Goal: Task Accomplishment & Management: Use online tool/utility

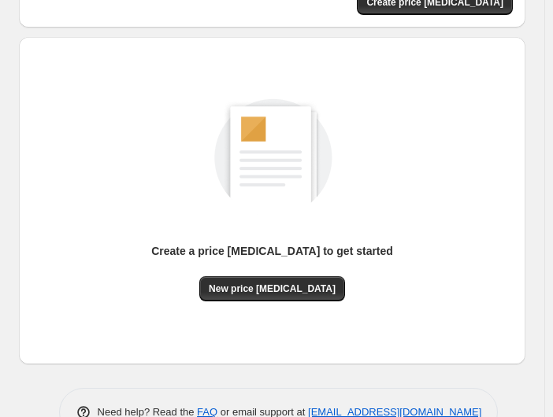
scroll to position [113, 0]
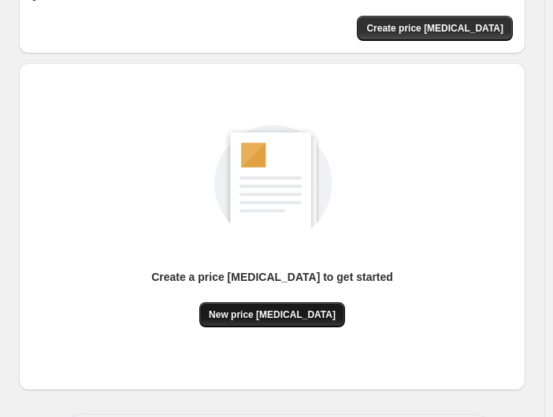
click at [274, 309] on span "New price [MEDICAL_DATA]" at bounding box center [272, 315] width 127 height 13
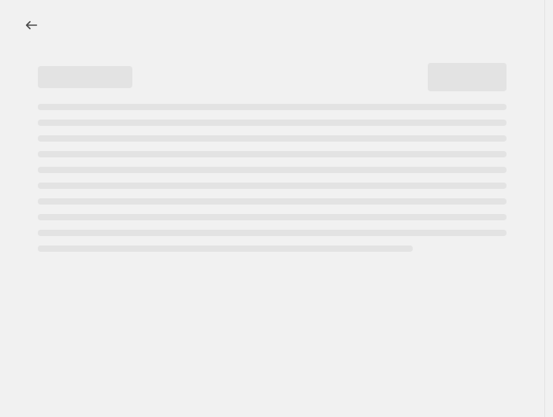
select select "percentage"
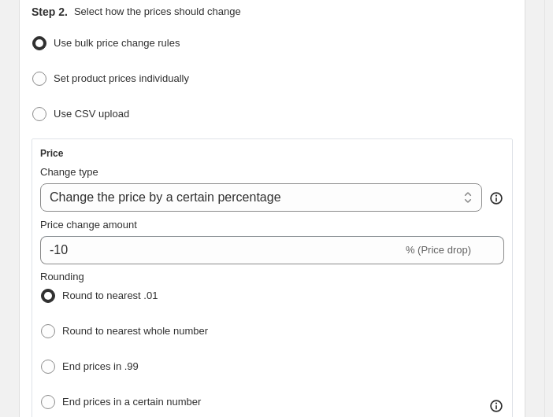
scroll to position [210, 0]
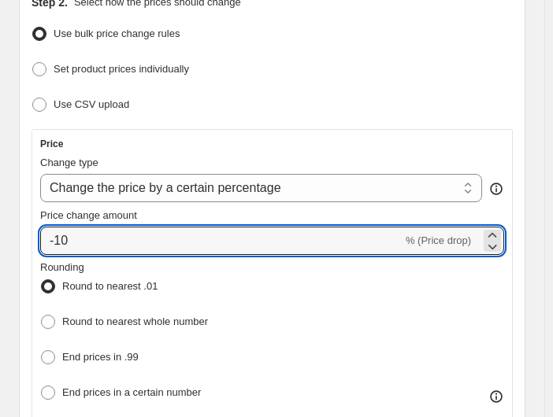
drag, startPoint x: 323, startPoint y: 239, endPoint x: 79, endPoint y: 215, distance: 245.3
click at [79, 215] on div "Price change amount -10 % (Price drop)" at bounding box center [272, 231] width 464 height 47
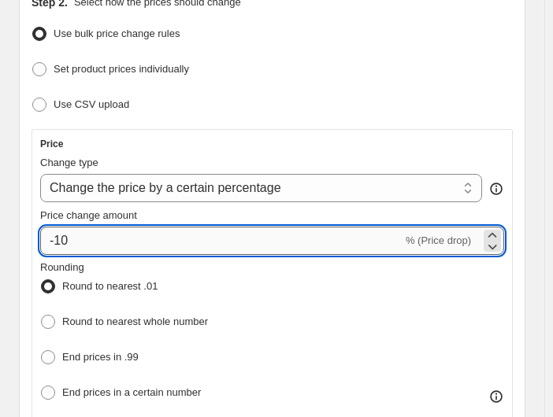
drag, startPoint x: 96, startPoint y: 236, endPoint x: 40, endPoint y: 232, distance: 56.1
click at [40, 232] on input "-10" at bounding box center [221, 241] width 362 height 28
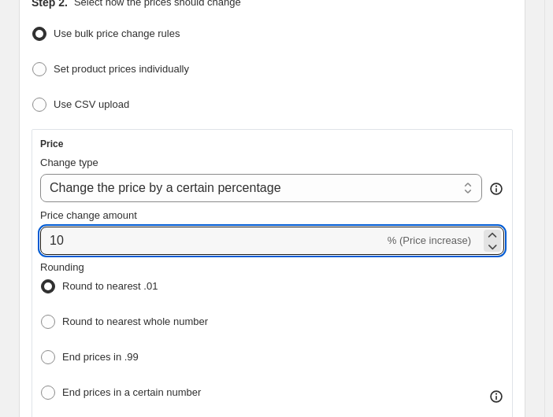
type input "10"
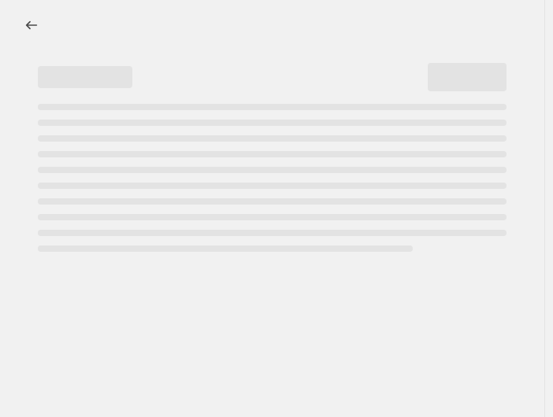
select select "percentage"
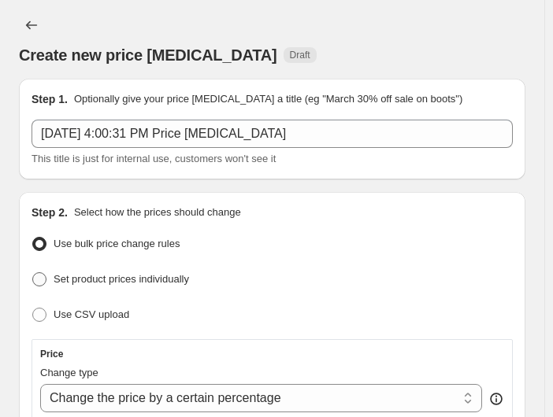
click at [161, 286] on span "Set product prices individually" at bounding box center [121, 280] width 135 height 16
click at [33, 273] on input "Set product prices individually" at bounding box center [32, 272] width 1 height 1
radio input "true"
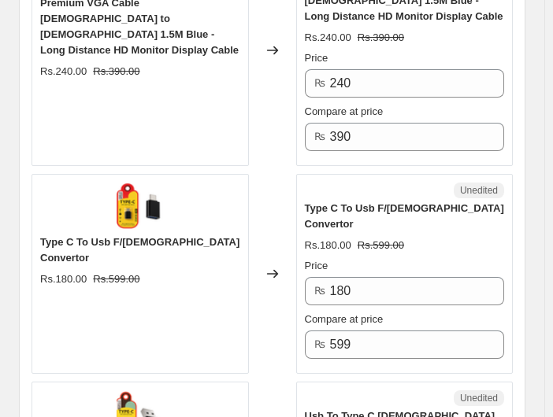
scroll to position [683, 0]
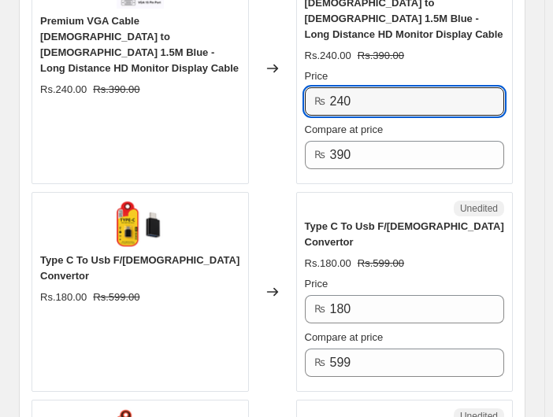
drag, startPoint x: 371, startPoint y: 69, endPoint x: 284, endPoint y: 62, distance: 87.7
click at [284, 62] on div "Premium VGA Cable Male to Male 1.5M Blue - Long Distance HD Monitor Display Cab…" at bounding box center [272, 69] width 481 height 232
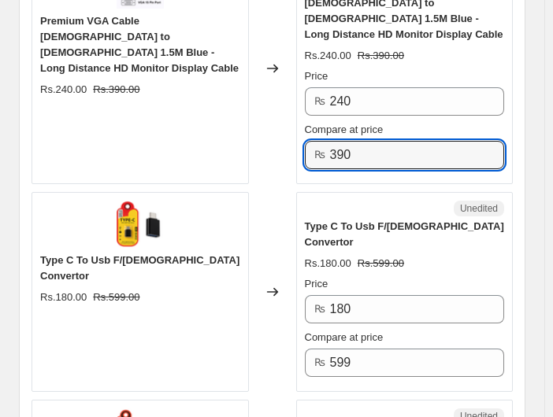
click at [314, 141] on div "₨ 390" at bounding box center [405, 155] width 200 height 28
click at [401, 141] on input "390" at bounding box center [417, 155] width 175 height 28
click at [398, 69] on div "Price" at bounding box center [405, 77] width 200 height 16
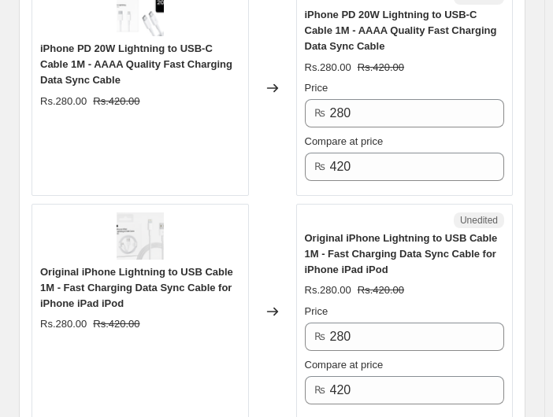
scroll to position [2940, 0]
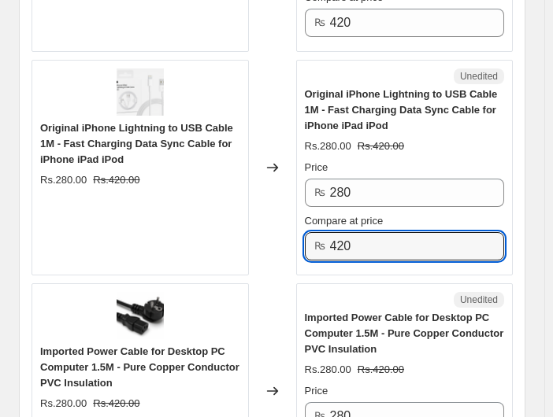
drag, startPoint x: 397, startPoint y: 192, endPoint x: 329, endPoint y: 183, distance: 68.3
click at [329, 232] on div "₨ 420" at bounding box center [405, 246] width 200 height 28
type input "800"
click at [398, 160] on div "Price" at bounding box center [405, 168] width 200 height 16
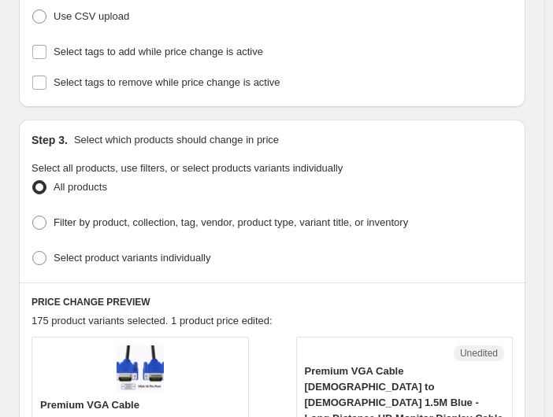
scroll to position [65, 0]
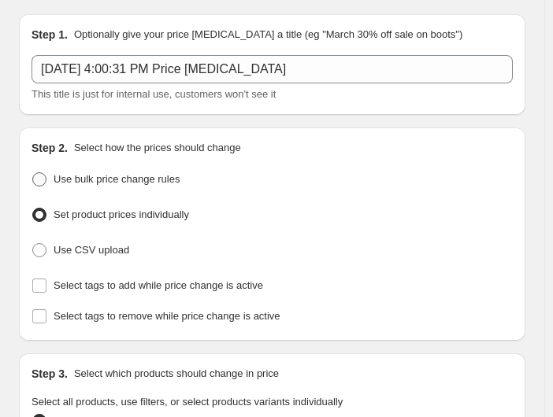
click at [82, 179] on span "Use bulk price change rules" at bounding box center [117, 179] width 126 height 12
click at [33, 173] on input "Use bulk price change rules" at bounding box center [32, 172] width 1 height 1
radio input "true"
select select "percentage"
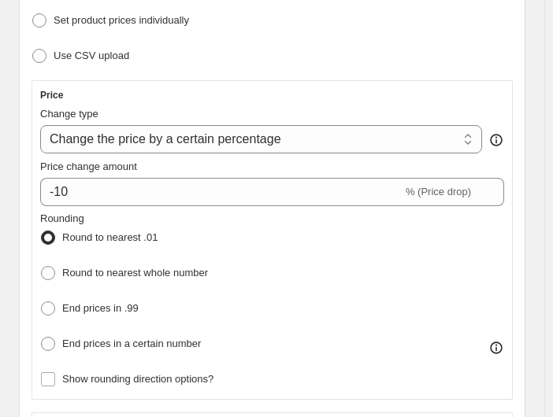
scroll to position [275, 0]
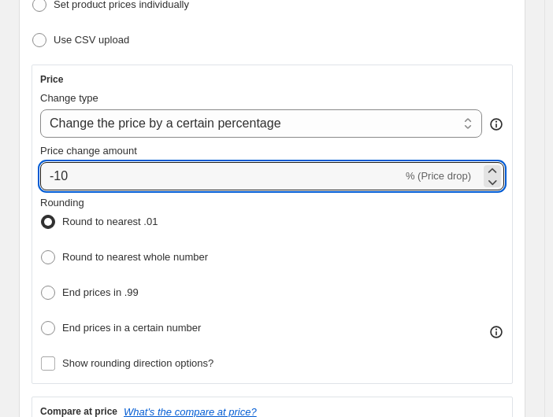
drag, startPoint x: 119, startPoint y: 182, endPoint x: -3, endPoint y: 166, distance: 123.1
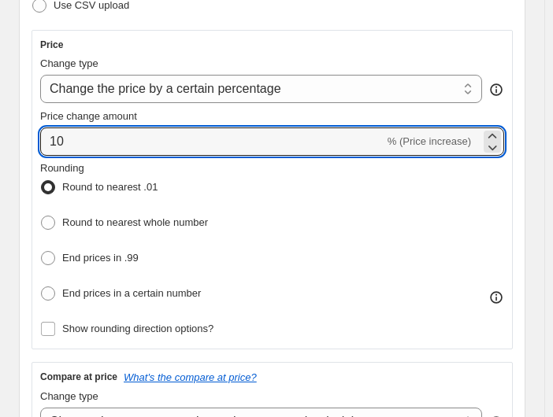
scroll to position [328, 0]
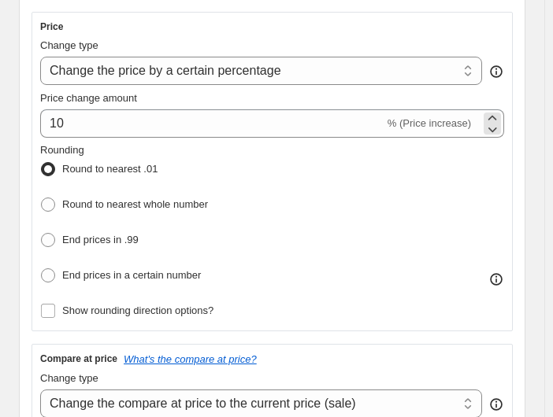
click at [467, 127] on span "% (Price increase)" at bounding box center [428, 123] width 83 height 12
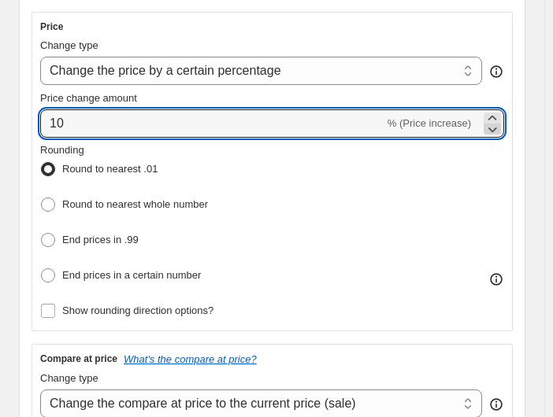
click at [493, 128] on icon at bounding box center [492, 129] width 16 height 16
click at [499, 130] on icon at bounding box center [492, 129] width 16 height 16
click at [499, 116] on icon at bounding box center [492, 118] width 16 height 16
click at [497, 116] on icon at bounding box center [492, 117] width 9 height 5
type input "10"
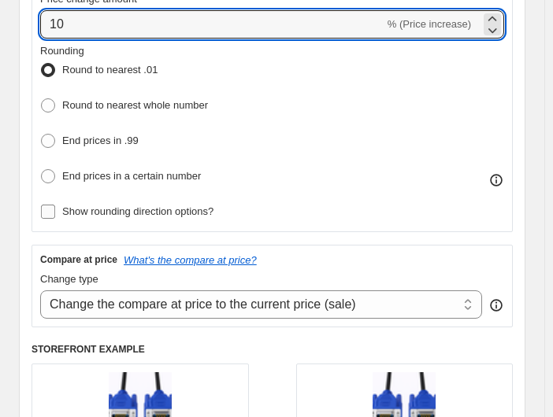
scroll to position [432, 0]
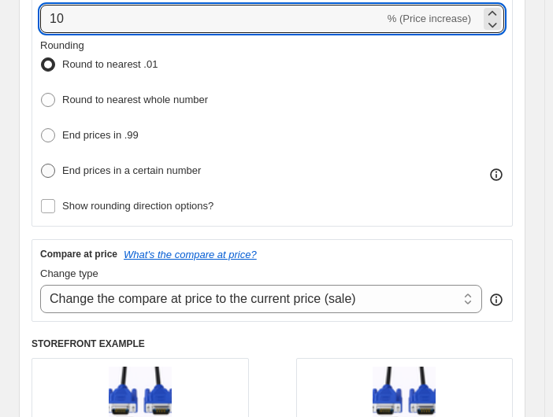
click at [143, 169] on span "End prices in a certain number" at bounding box center [131, 171] width 139 height 12
click at [42, 165] on input "End prices in a certain number" at bounding box center [41, 164] width 1 height 1
radio input "true"
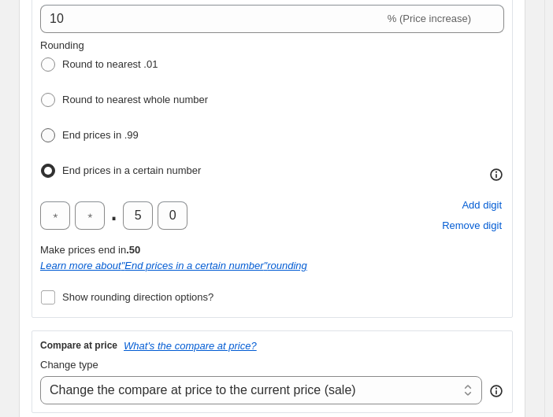
click at [88, 132] on span "End prices in .99" at bounding box center [100, 135] width 76 height 12
click at [42, 129] on input "End prices in .99" at bounding box center [41, 128] width 1 height 1
radio input "true"
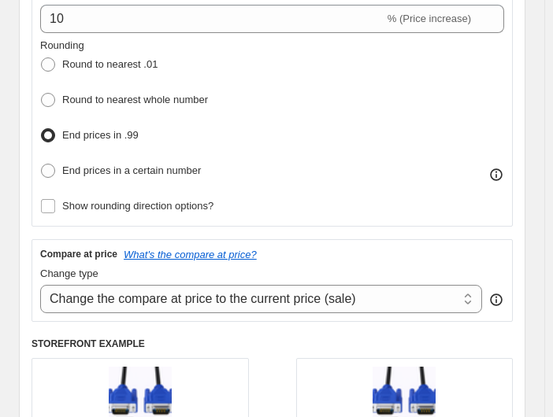
scroll to position [485, 0]
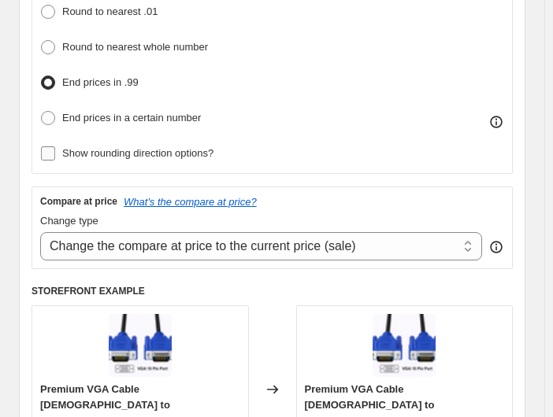
click at [76, 154] on span "Show rounding direction options?" at bounding box center [137, 153] width 151 height 12
click at [55, 154] on input "Show rounding direction options?" at bounding box center [48, 153] width 14 height 14
checkbox input "true"
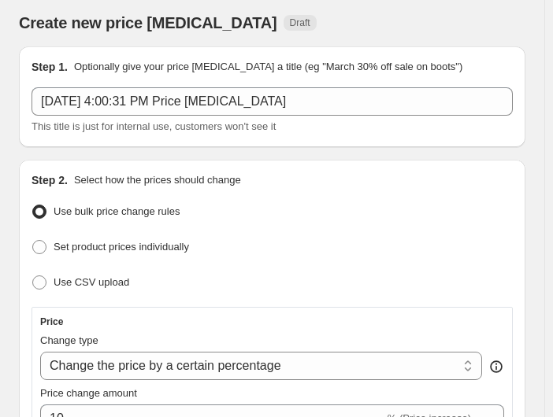
scroll to position [0, 0]
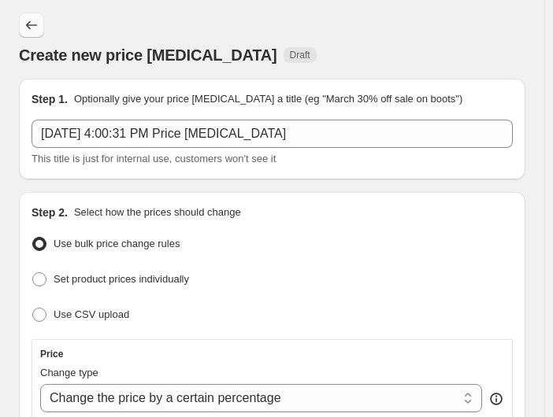
click at [28, 26] on icon "Price change jobs" at bounding box center [32, 25] width 16 height 16
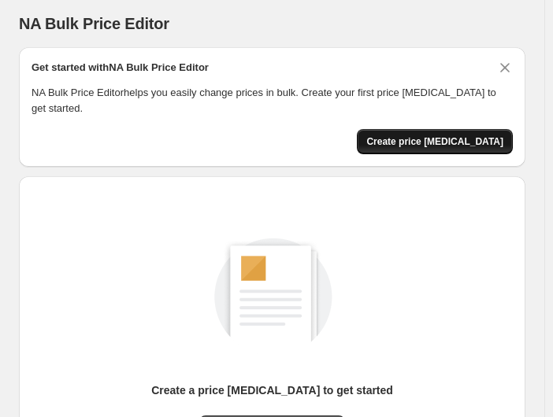
click at [428, 135] on span "Create price change job" at bounding box center [434, 141] width 137 height 13
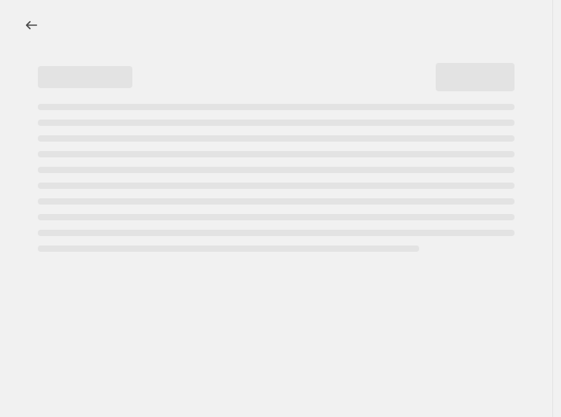
select select "percentage"
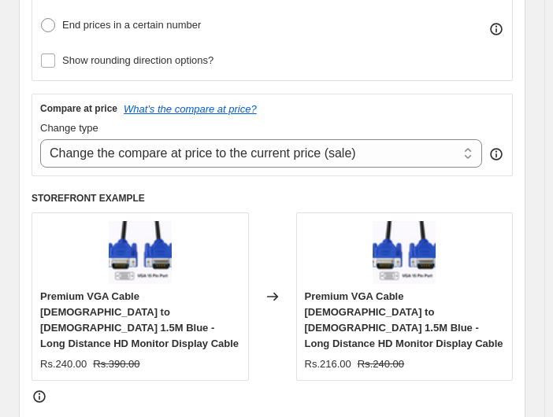
scroll to position [577, 0]
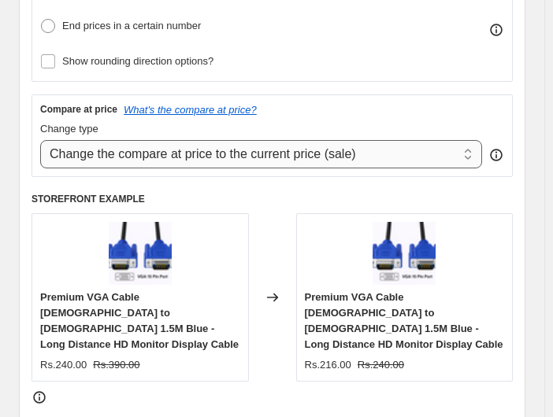
click at [474, 152] on select "Change the compare at price to the current price (sale) Change the compare at p…" at bounding box center [261, 154] width 442 height 28
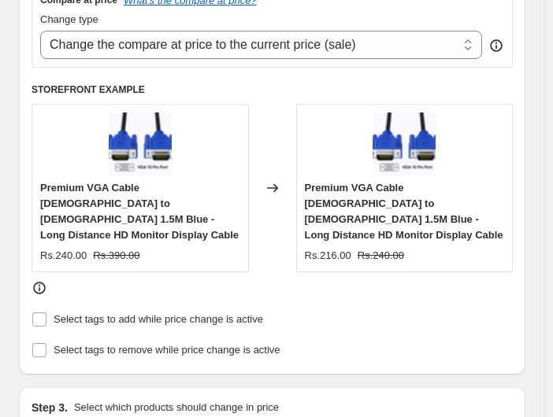
scroll to position [630, 0]
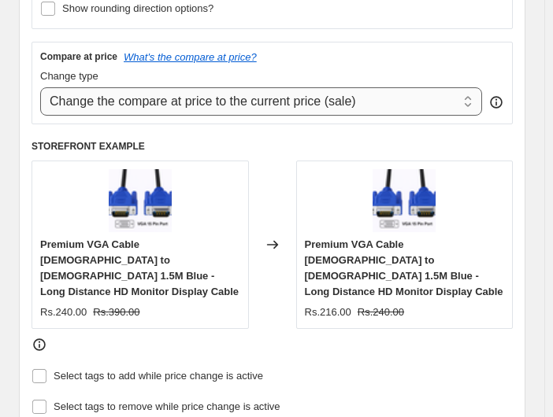
click at [363, 94] on select "Change the compare at price to the current price (sale) Change the compare at p…" at bounding box center [261, 101] width 442 height 28
click at [40, 87] on select "Change the compare at price to the current price (sale) Change the compare at p…" at bounding box center [261, 101] width 442 height 28
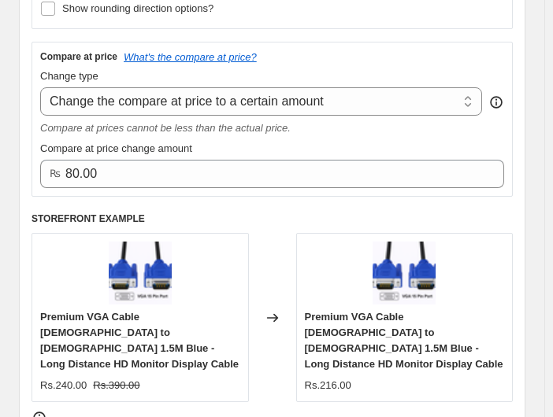
scroll to position [683, 0]
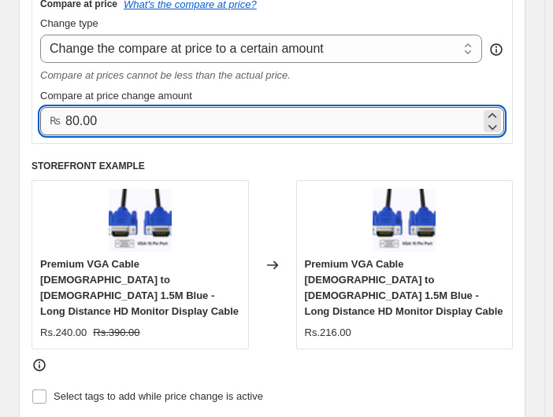
click at [265, 116] on input "80.00" at bounding box center [272, 121] width 415 height 28
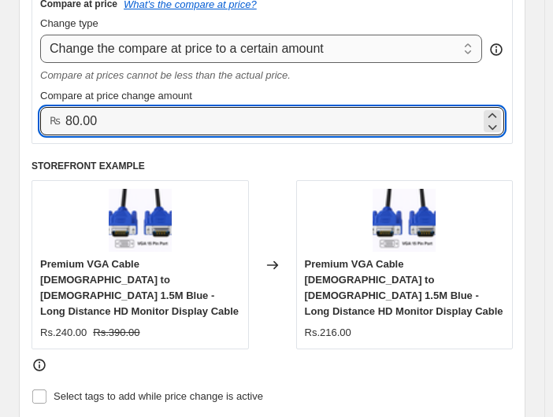
click at [277, 48] on select "Change the compare at price to the current price (sale) Change the compare at p…" at bounding box center [261, 49] width 442 height 28
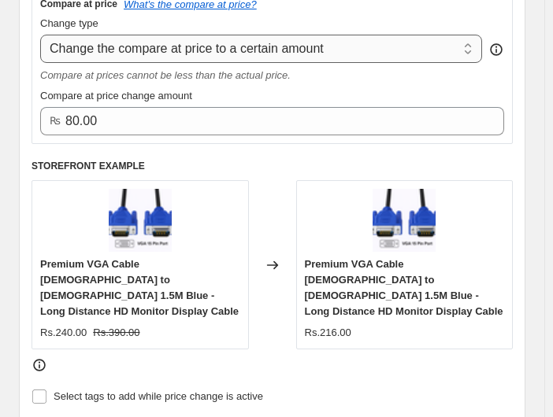
select select "percentage"
click at [40, 35] on select "Change the compare at price to the current price (sale) Change the compare at p…" at bounding box center [261, 49] width 442 height 28
type input "-15"
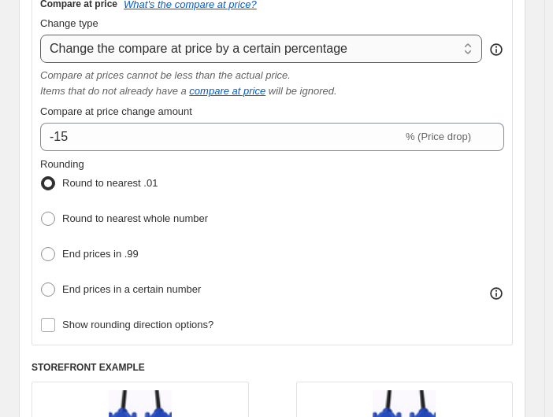
click at [187, 35] on select "Change the compare at price to the current price (sale) Change the compare at p…" at bounding box center [261, 49] width 442 height 28
select select "ep"
click at [40, 35] on select "Change the compare at price to the current price (sale) Change the compare at p…" at bounding box center [261, 49] width 442 height 28
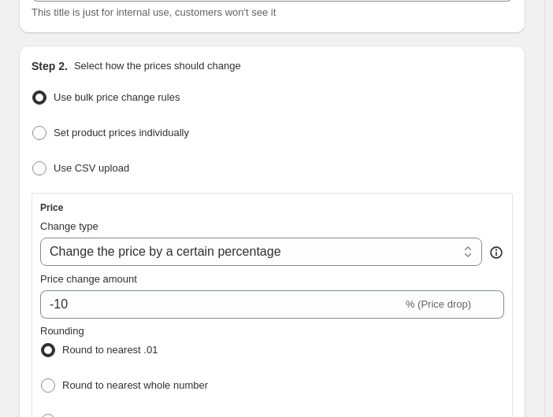
scroll to position [158, 0]
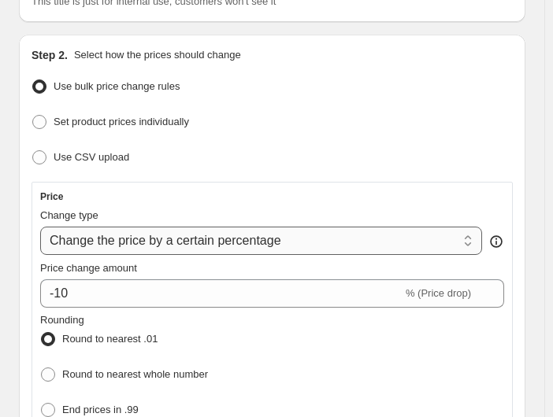
click at [361, 235] on select "Change the price to a certain amount Change the price by a certain amount Chang…" at bounding box center [261, 241] width 442 height 28
click at [40, 227] on select "Change the price to a certain amount Change the price by a certain amount Chang…" at bounding box center [261, 241] width 442 height 28
drag, startPoint x: 302, startPoint y: 235, endPoint x: 146, endPoint y: 224, distance: 156.3
click at [146, 227] on select "Change the price to a certain amount Change the price by a certain amount Chang…" at bounding box center [261, 241] width 442 height 28
click at [309, 249] on select "Change the price to a certain amount Change the price by a certain amount Chang…" at bounding box center [261, 241] width 442 height 28
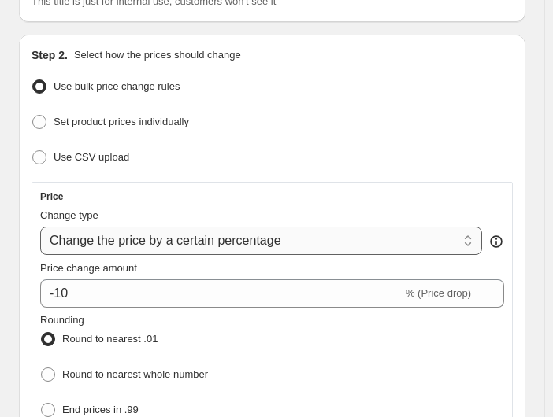
click at [363, 232] on select "Change the price to a certain amount Change the price by a certain amount Chang…" at bounding box center [261, 241] width 442 height 28
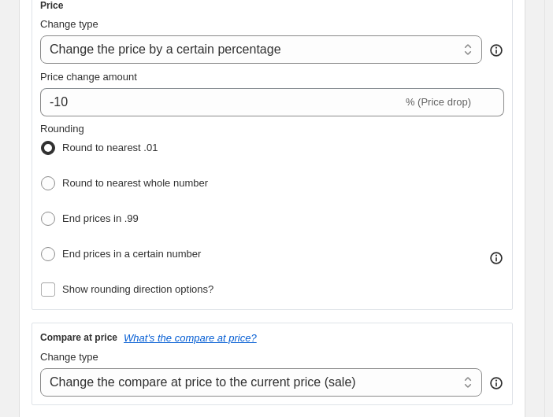
scroll to position [368, 0]
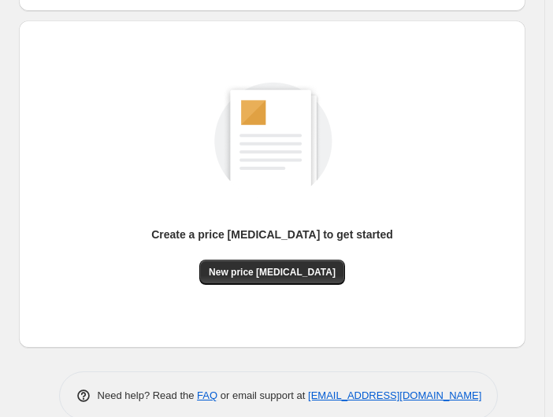
scroll to position [158, 0]
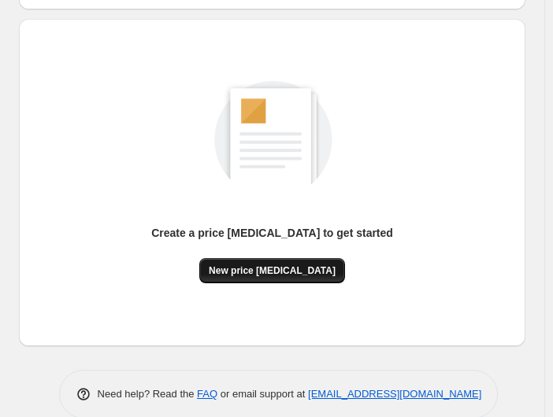
click at [274, 265] on span "New price change job" at bounding box center [272, 271] width 127 height 13
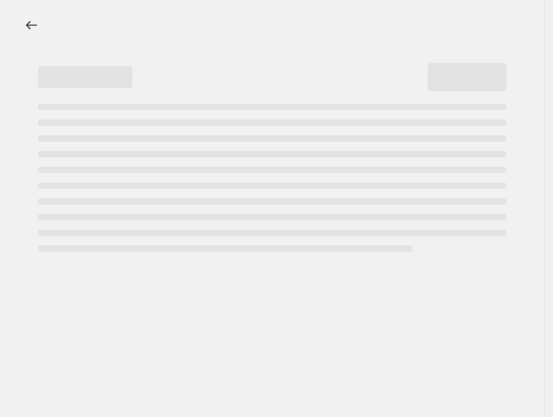
select select "percentage"
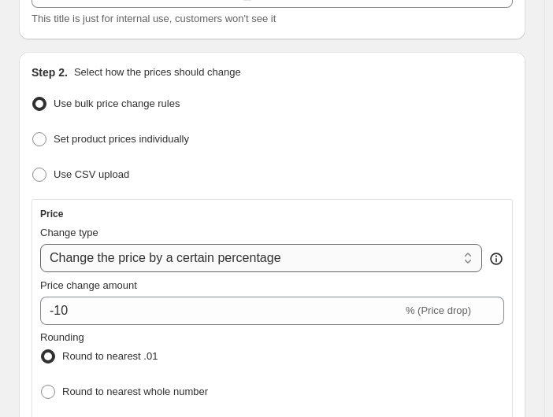
scroll to position [158, 0]
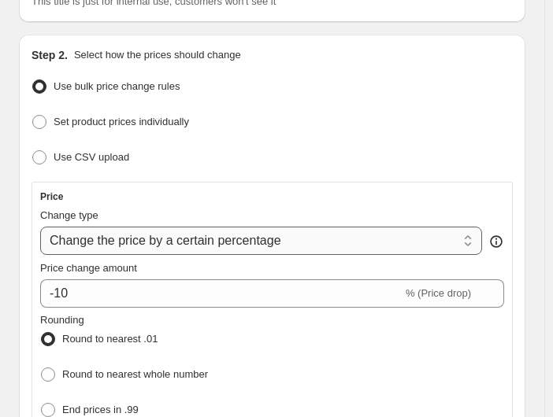
click at [209, 235] on select "Change the price to a certain amount Change the price by a certain amount Chang…" at bounding box center [261, 241] width 442 height 28
click at [40, 227] on select "Change the price to a certain amount Change the price by a certain amount Chang…" at bounding box center [261, 241] width 442 height 28
click at [155, 246] on select "Change the price to a certain amount Change the price by a certain amount Chang…" at bounding box center [261, 241] width 442 height 28
click at [504, 199] on div "Price" at bounding box center [272, 197] width 464 height 13
drag, startPoint x: 364, startPoint y: 239, endPoint x: 185, endPoint y: 222, distance: 179.6
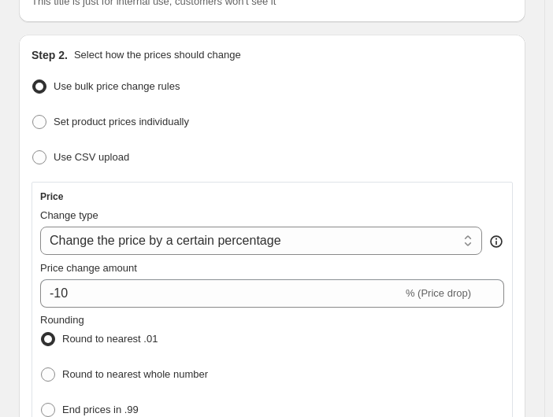
click at [185, 222] on div "Change type Change the price to a certain amount Change the price by a certain …" at bounding box center [261, 231] width 442 height 47
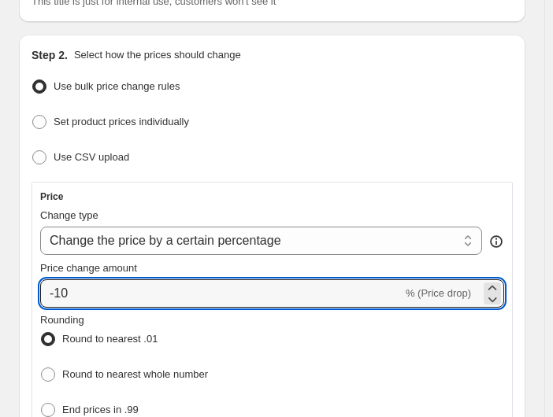
drag, startPoint x: 202, startPoint y: 294, endPoint x: 14, endPoint y: 284, distance: 187.7
type input "20"
click at [447, 113] on div "Set product prices individually" at bounding box center [272, 122] width 481 height 23
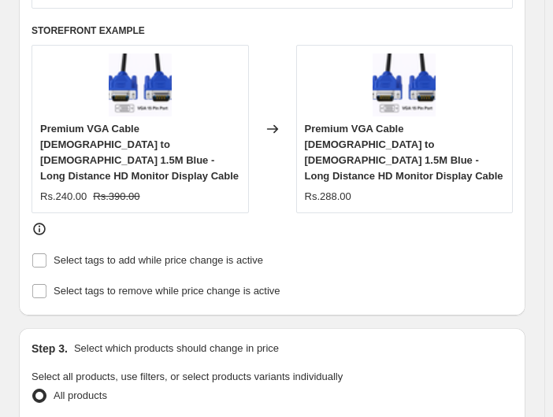
scroll to position [735, 0]
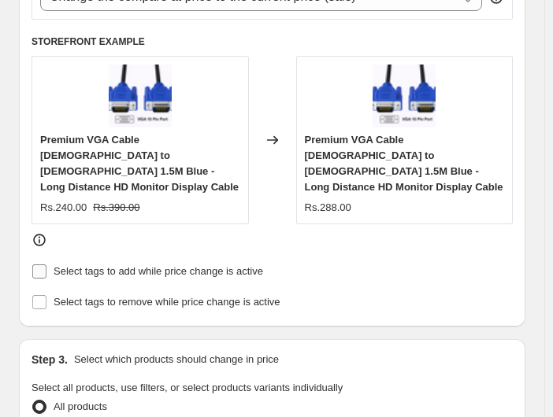
click at [85, 265] on span "Select tags to add while price change is active" at bounding box center [158, 271] width 209 height 12
click at [46, 265] on input "Select tags to add while price change is active" at bounding box center [39, 272] width 14 height 14
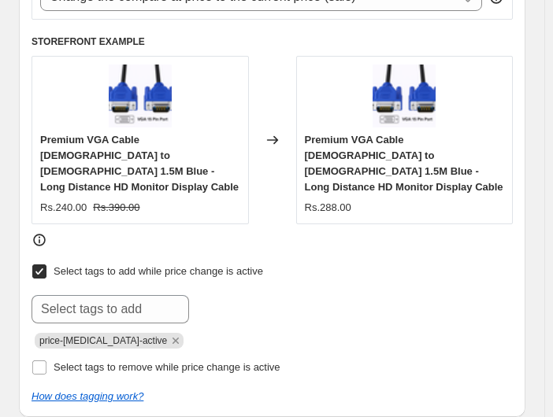
click at [85, 261] on label "Select tags to add while price change is active" at bounding box center [148, 272] width 232 height 22
click at [46, 265] on input "Select tags to add while price change is active" at bounding box center [39, 272] width 14 height 14
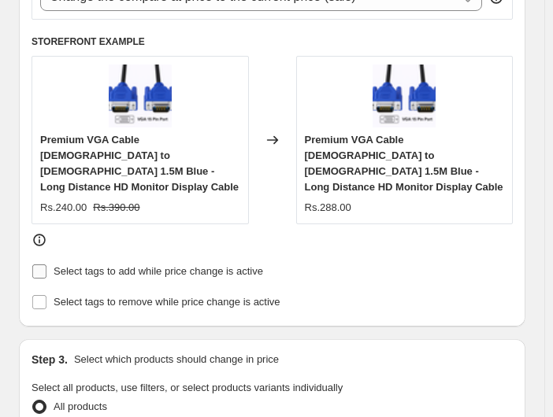
click at [86, 264] on span "Select tags to add while price change is active" at bounding box center [158, 272] width 209 height 16
click at [46, 265] on input "Select tags to add while price change is active" at bounding box center [39, 272] width 14 height 14
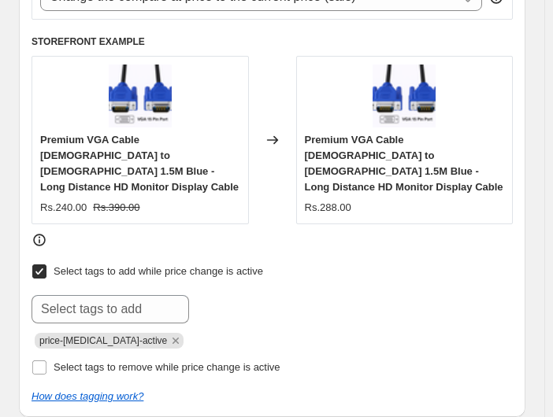
click at [86, 264] on span "Select tags to add while price change is active" at bounding box center [158, 272] width 209 height 16
click at [46, 265] on input "Select tags to add while price change is active" at bounding box center [39, 272] width 14 height 14
checkbox input "false"
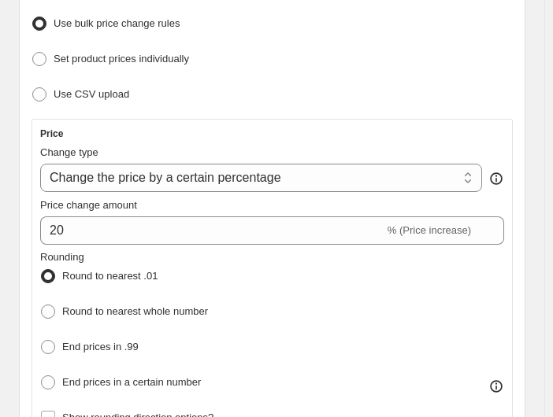
scroll to position [208, 0]
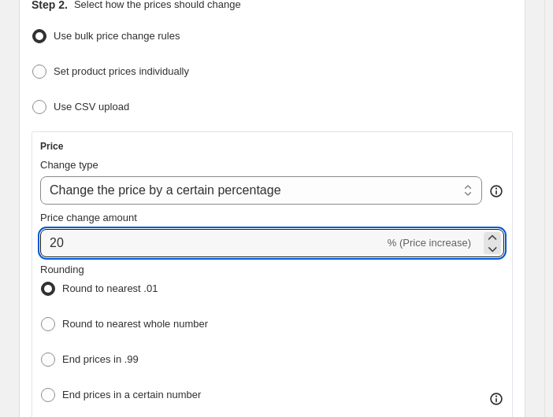
drag, startPoint x: 35, startPoint y: 239, endPoint x: -15, endPoint y: 239, distance: 49.6
click at [0, 209] on html "Home Settings Plans Skip to content Create new price change job. This page is r…" at bounding box center [276, 0] width 553 height 417
type input "15"
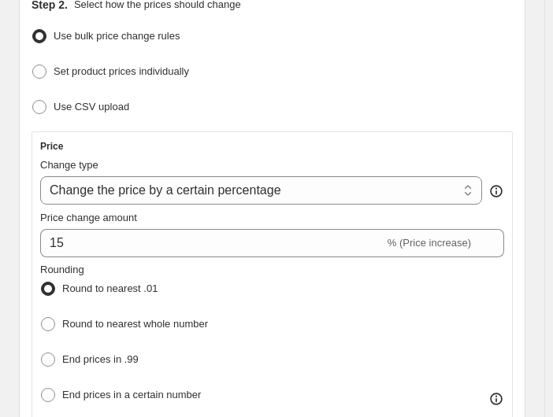
click at [285, 142] on div "Price" at bounding box center [272, 146] width 464 height 13
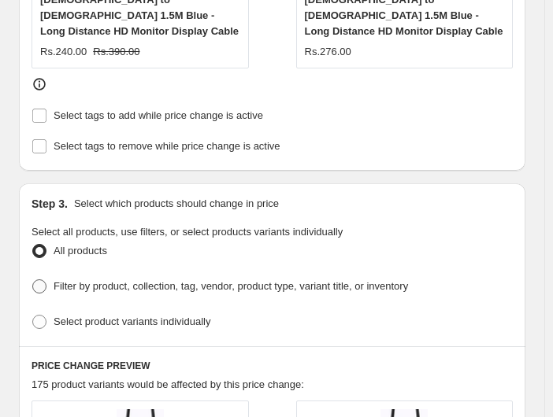
scroll to position [943, 0]
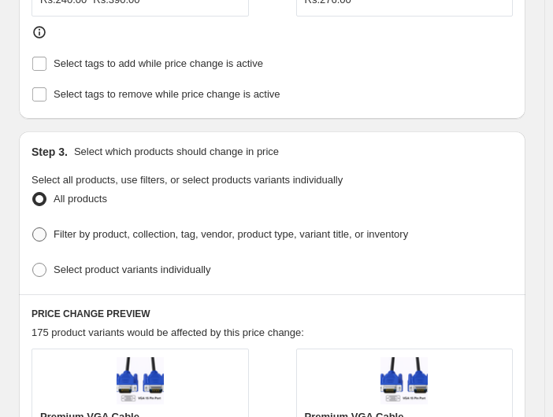
click at [150, 228] on span "Filter by product, collection, tag, vendor, product type, variant title, or inv…" at bounding box center [231, 234] width 354 height 12
click at [33, 228] on input "Filter by product, collection, tag, vendor, product type, variant title, or inv…" at bounding box center [32, 228] width 1 height 1
radio input "true"
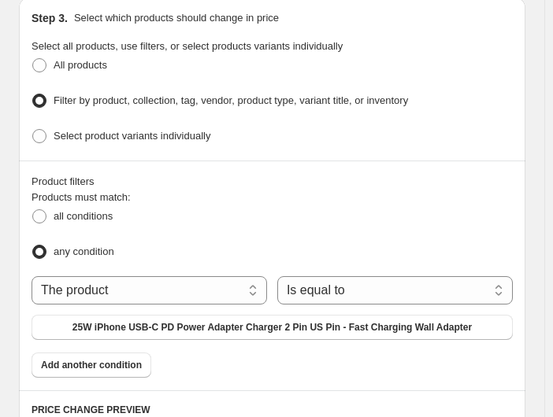
scroll to position [1100, 0]
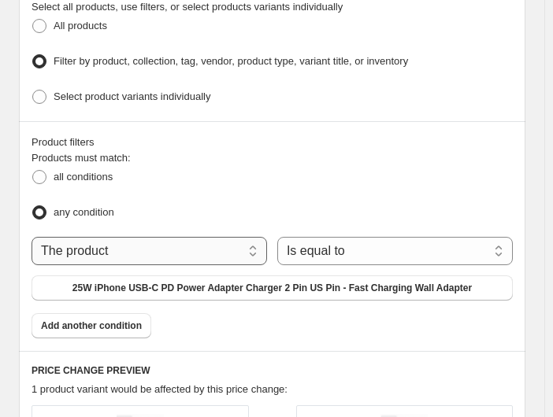
click at [183, 243] on select "The product The product's collection The product's tag The product's vendor The…" at bounding box center [149, 251] width 235 height 28
select select "collection"
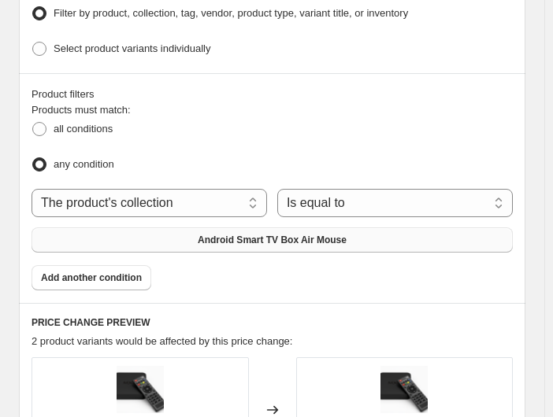
scroll to position [1114, 0]
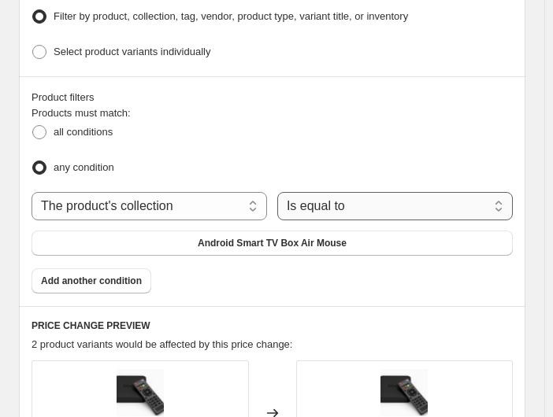
click at [328, 196] on select "Is equal to Is not equal to" at bounding box center [394, 206] width 235 height 28
click at [337, 204] on select "Is equal to Is not equal to" at bounding box center [394, 206] width 235 height 28
click at [314, 202] on select "Is equal to Is not equal to" at bounding box center [394, 206] width 235 height 28
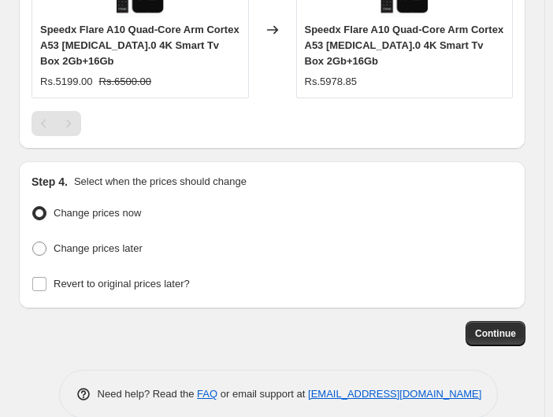
scroll to position [1628, 0]
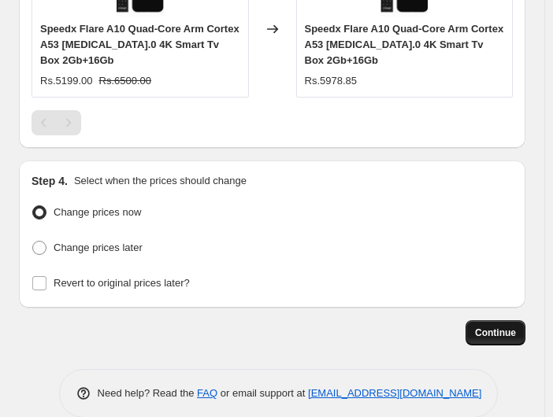
click at [494, 327] on span "Continue" at bounding box center [495, 333] width 41 height 13
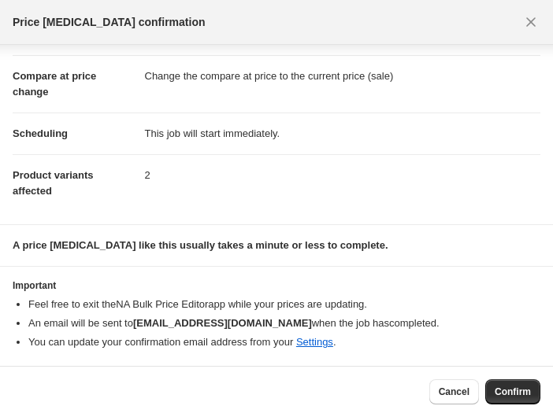
scroll to position [0, 0]
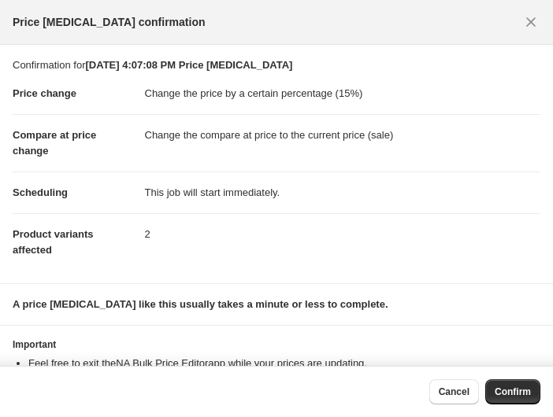
click at [269, 144] on dd "Change the compare at price to the current price (sale)" at bounding box center [343, 135] width 396 height 42
click at [228, 137] on dd "Change the compare at price to the current price (sale)" at bounding box center [343, 135] width 396 height 42
click at [192, 141] on dd "Change the compare at price to the current price (sale)" at bounding box center [343, 135] width 396 height 42
click at [447, 391] on span "Cancel" at bounding box center [454, 392] width 31 height 13
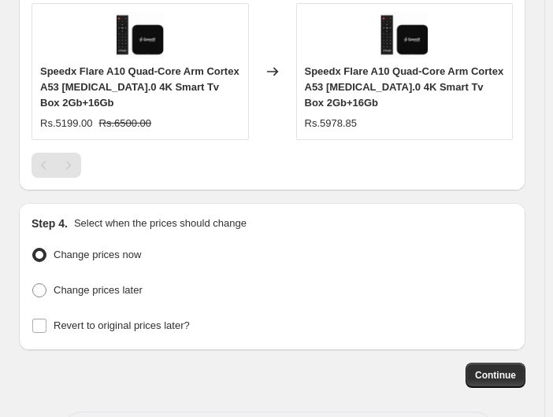
scroll to position [1575, 0]
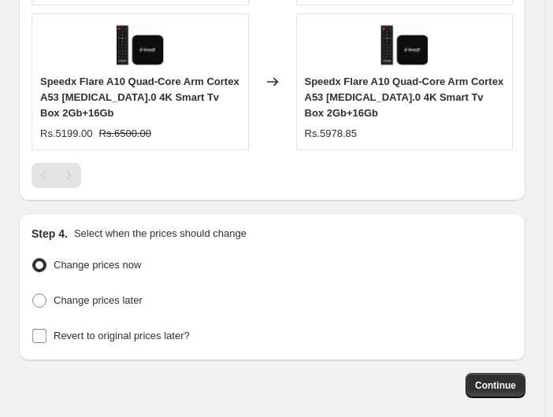
click at [125, 330] on span "Revert to original prices later?" at bounding box center [122, 336] width 136 height 16
click at [46, 330] on input "Revert to original prices later?" at bounding box center [39, 336] width 14 height 14
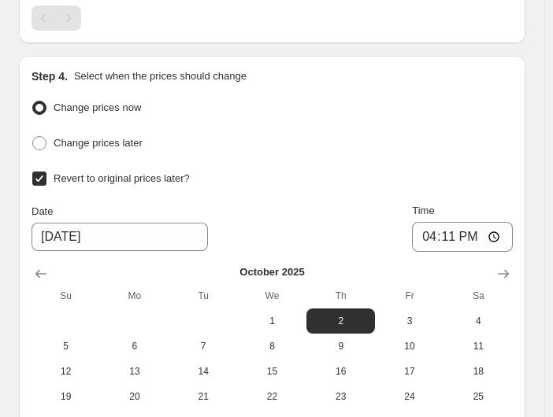
click at [99, 172] on span "Revert to original prices later?" at bounding box center [122, 178] width 136 height 12
click at [46, 172] on input "Revert to original prices later?" at bounding box center [39, 179] width 14 height 14
checkbox input "false"
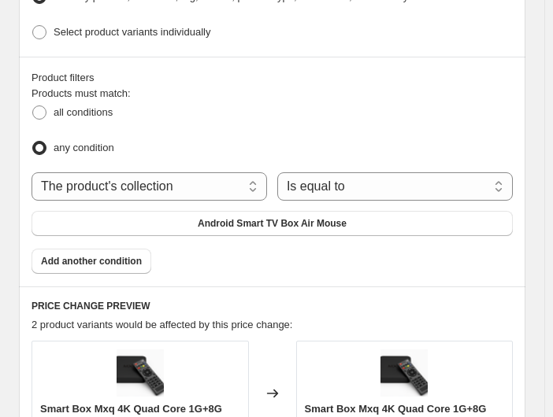
scroll to position [1114, 0]
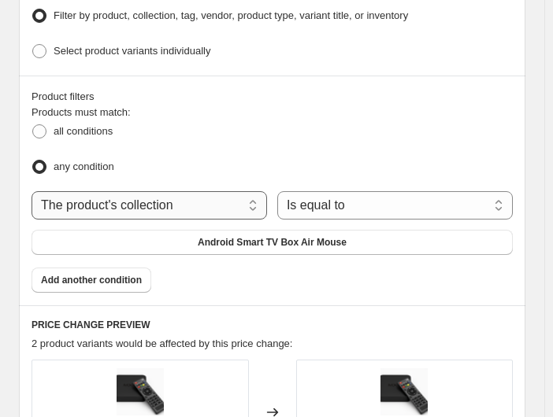
click at [172, 205] on select "The product The product's collection The product's tag The product's vendor The…" at bounding box center [149, 205] width 235 height 28
select select "product"
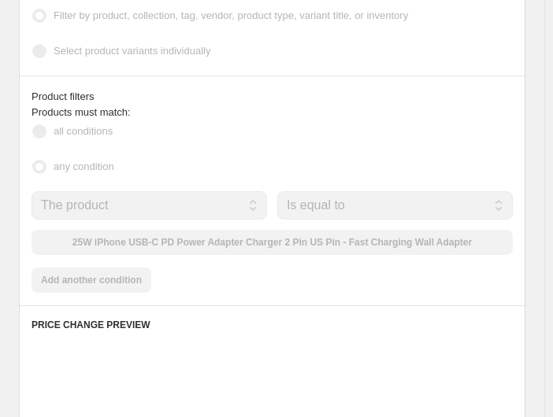
scroll to position [1146, 0]
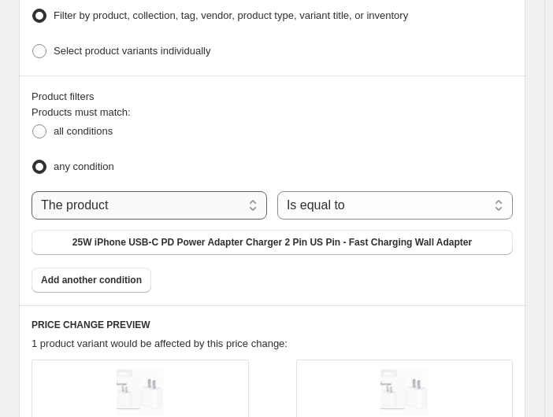
click at [212, 198] on select "The product The product's collection The product's tag The product's vendor The…" at bounding box center [149, 205] width 235 height 28
click at [295, 156] on div "any condition" at bounding box center [272, 167] width 481 height 23
click at [99, 129] on span "all conditions" at bounding box center [83, 132] width 59 height 16
click at [33, 125] on input "all conditions" at bounding box center [32, 124] width 1 height 1
radio input "true"
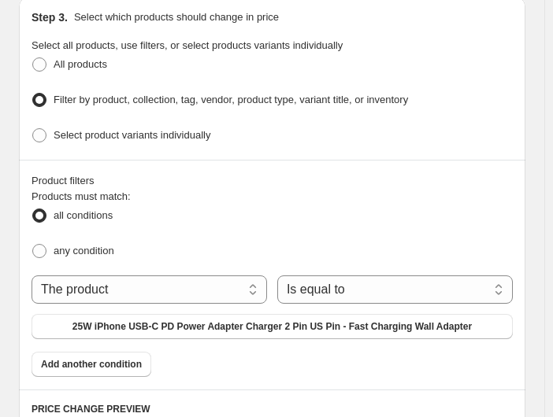
scroll to position [1093, 0]
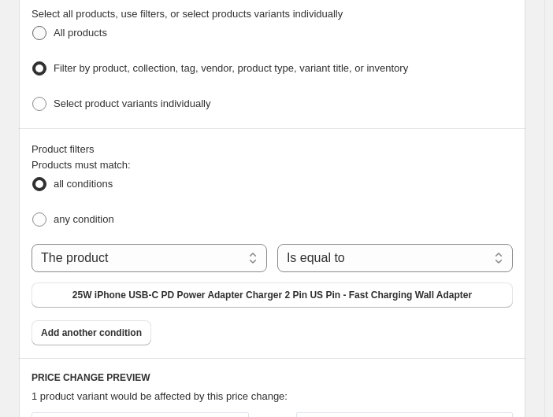
click at [83, 22] on label "All products" at bounding box center [70, 33] width 76 height 22
click at [33, 26] on input "All products" at bounding box center [32, 26] width 1 height 1
radio input "true"
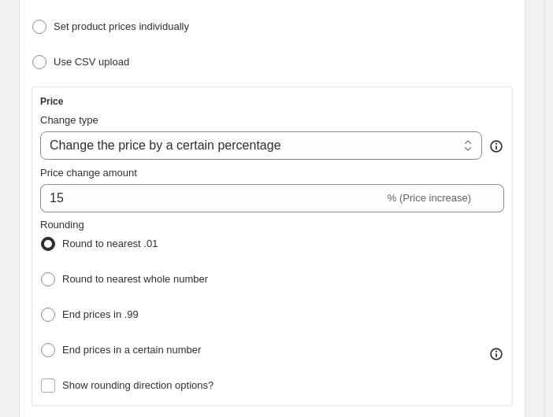
scroll to position [306, 0]
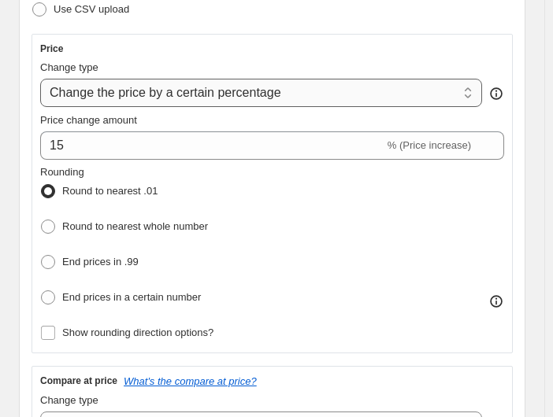
click at [108, 90] on select "Change the price to a certain amount Change the price by a certain amount Chang…" at bounding box center [261, 93] width 442 height 28
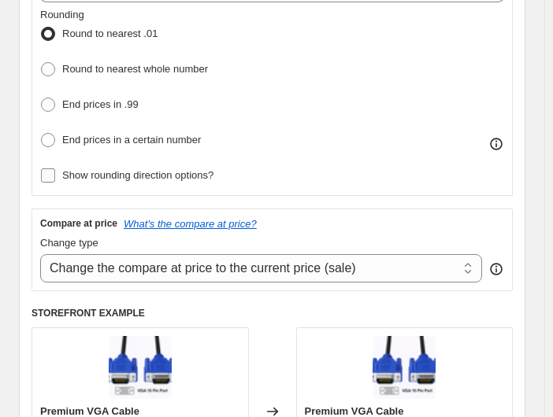
scroll to position [516, 0]
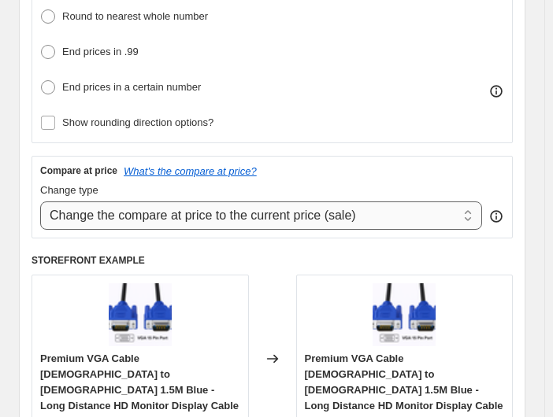
click at [124, 213] on select "Change the compare at price to the current price (sale) Change the compare at p…" at bounding box center [261, 216] width 442 height 28
select select "percentage"
click at [40, 202] on select "Change the compare at price to the current price (sale) Change the compare at p…" at bounding box center [261, 216] width 442 height 28
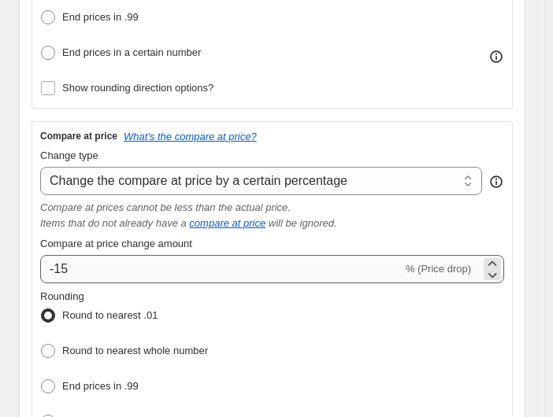
scroll to position [568, 0]
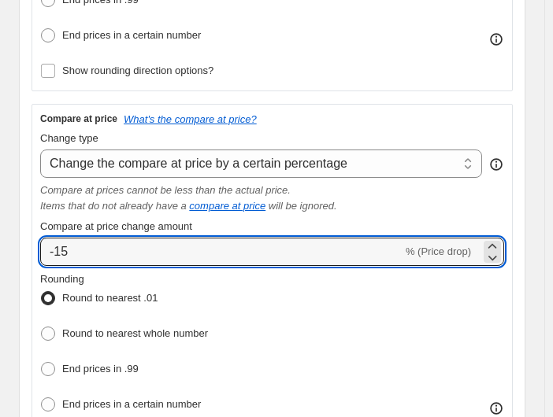
drag, startPoint x: 268, startPoint y: 245, endPoint x: -32, endPoint y: 209, distance: 301.4
type input "50"
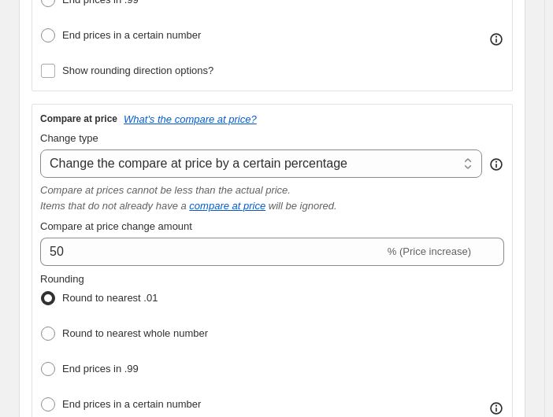
click at [240, 221] on div "Compare at price change amount" at bounding box center [272, 227] width 464 height 16
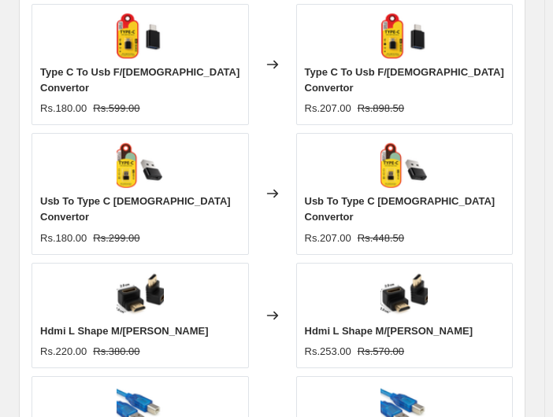
scroll to position [2053, 0]
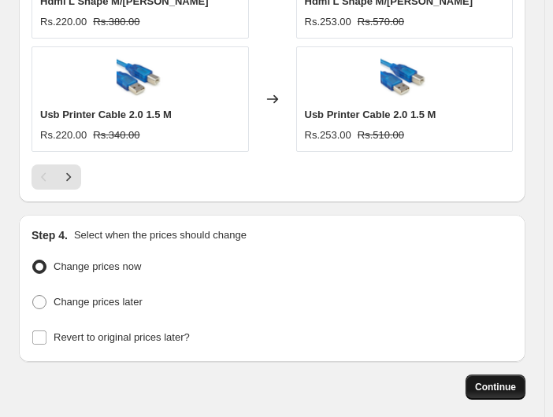
click at [500, 381] on span "Continue" at bounding box center [495, 387] width 41 height 13
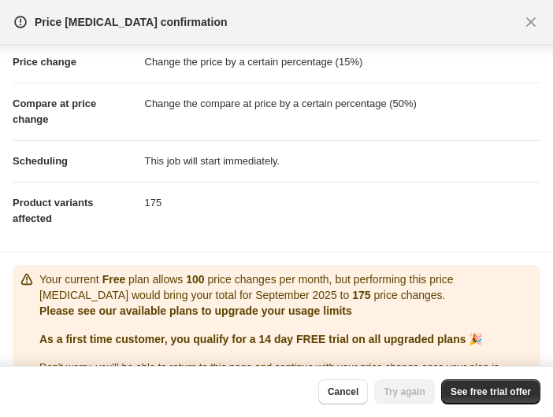
scroll to position [76, 0]
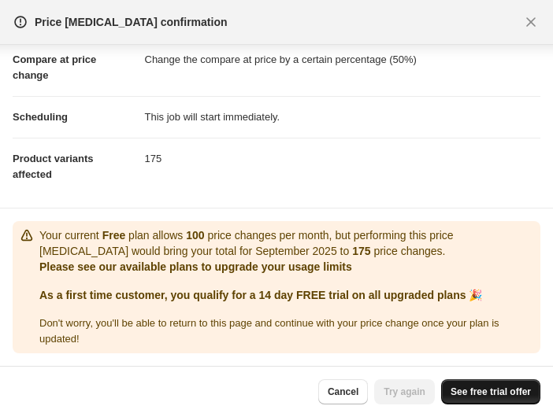
click at [471, 399] on link "See free trial offer" at bounding box center [490, 392] width 99 height 25
click at [346, 394] on span "Cancel" at bounding box center [343, 392] width 31 height 13
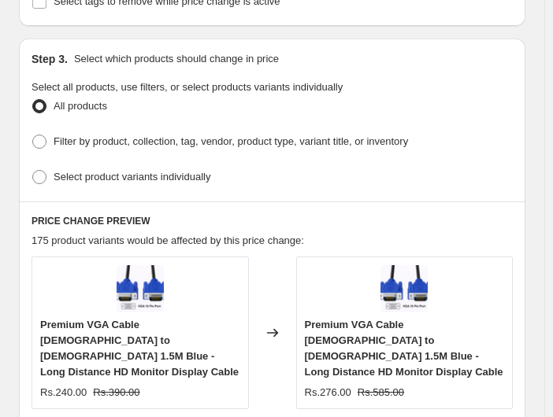
scroll to position [1266, 0]
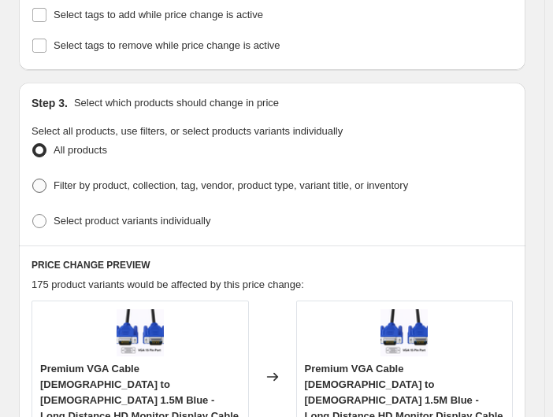
click at [74, 180] on span "Filter by product, collection, tag, vendor, product type, variant title, or inv…" at bounding box center [231, 186] width 354 height 12
click at [33, 179] on input "Filter by product, collection, tag, vendor, product type, variant title, or inv…" at bounding box center [32, 179] width 1 height 1
radio input "true"
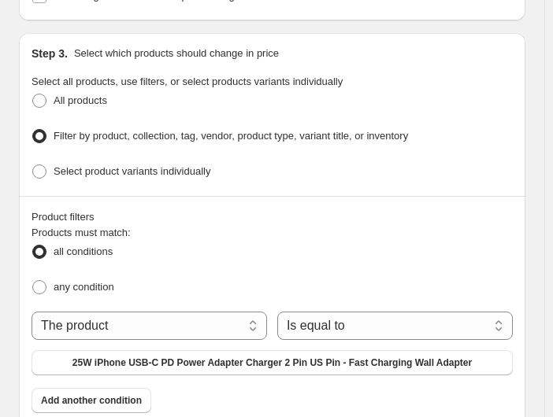
scroll to position [1318, 0]
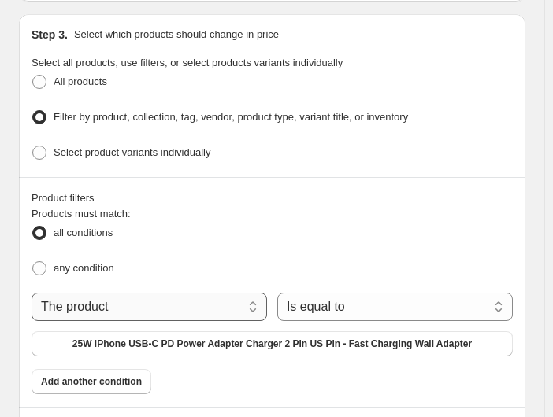
click at [143, 299] on select "The product The product's collection The product's tag The product's vendor The…" at bounding box center [149, 307] width 235 height 28
click at [310, 301] on select "Is equal to Is not equal to" at bounding box center [394, 307] width 235 height 28
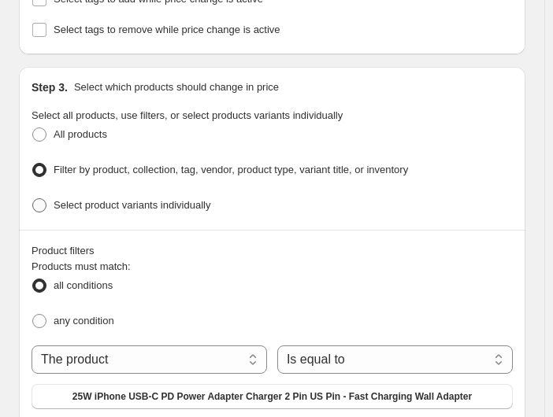
click at [121, 200] on span "Select product variants individually" at bounding box center [132, 206] width 157 height 16
click at [33, 199] on input "Select product variants individually" at bounding box center [32, 198] width 1 height 1
radio input "true"
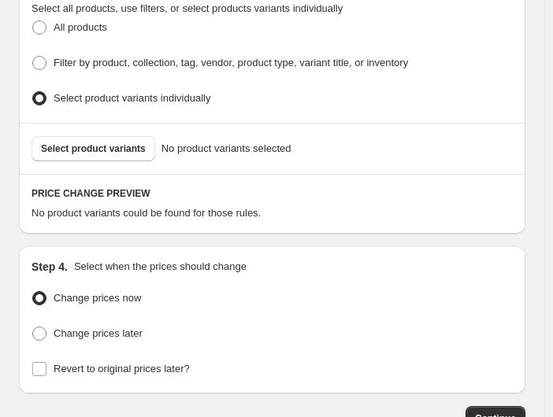
scroll to position [1370, 0]
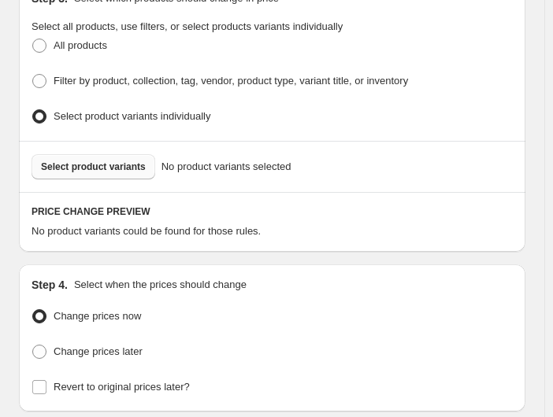
click at [83, 161] on span "Select product variants" at bounding box center [93, 167] width 105 height 13
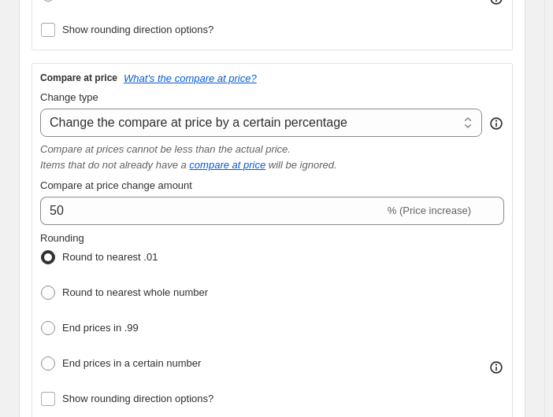
scroll to position [587, 0]
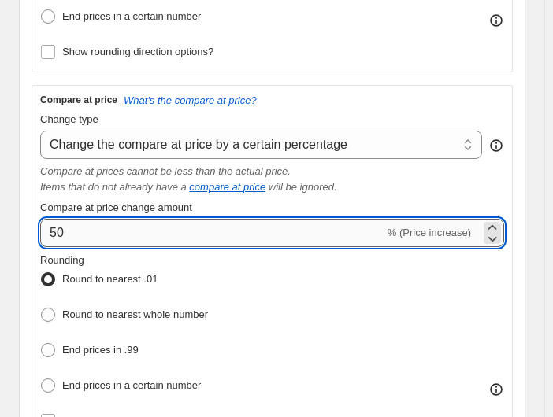
drag, startPoint x: 93, startPoint y: 231, endPoint x: 46, endPoint y: 224, distance: 47.8
click at [46, 224] on input "50" at bounding box center [212, 233] width 344 height 28
drag, startPoint x: 107, startPoint y: 217, endPoint x: 44, endPoint y: 216, distance: 63.0
click at [45, 219] on input "49" at bounding box center [212, 233] width 344 height 28
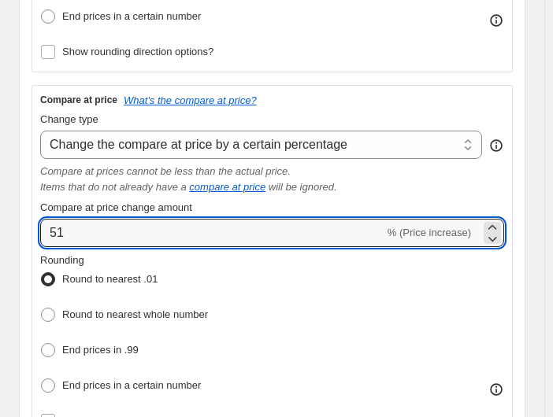
click at [339, 300] on div "Rounding Round to nearest .01 Round to nearest whole number End prices in .99 E…" at bounding box center [272, 325] width 464 height 145
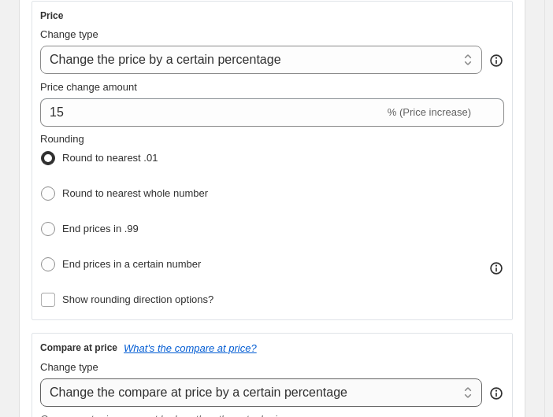
scroll to position [535, 0]
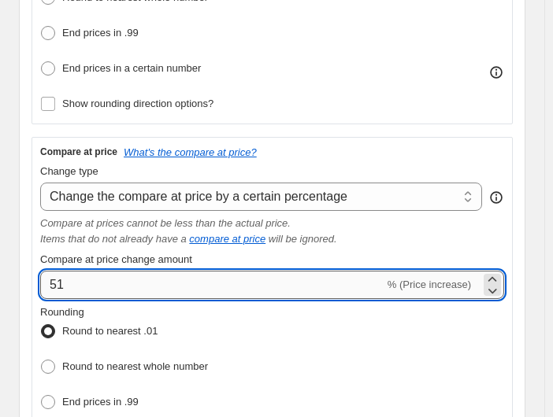
click at [165, 279] on input "51" at bounding box center [212, 285] width 344 height 28
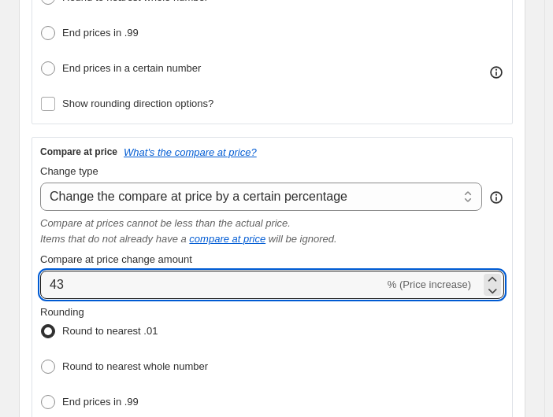
drag, startPoint x: 21, startPoint y: 261, endPoint x: -49, endPoint y: 261, distance: 70.1
click at [457, 252] on div "Compare at price change amount" at bounding box center [272, 260] width 464 height 16
drag, startPoint x: 227, startPoint y: 276, endPoint x: -13, endPoint y: 256, distance: 241.1
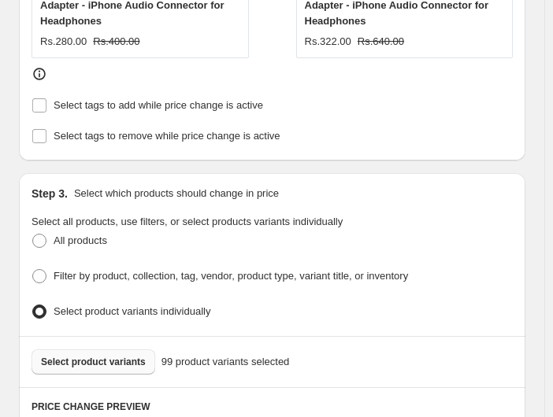
scroll to position [1322, 0]
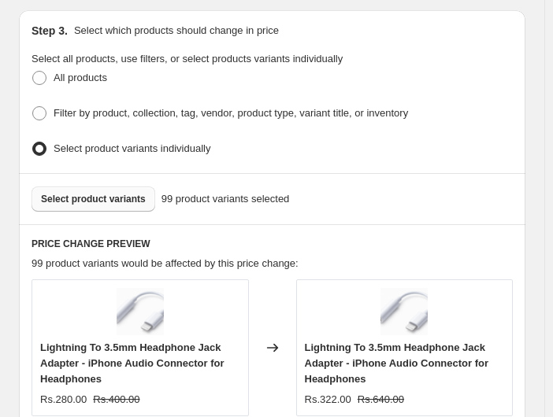
click at [349, 238] on h6 "PRICE CHANGE PREVIEW" at bounding box center [272, 244] width 481 height 13
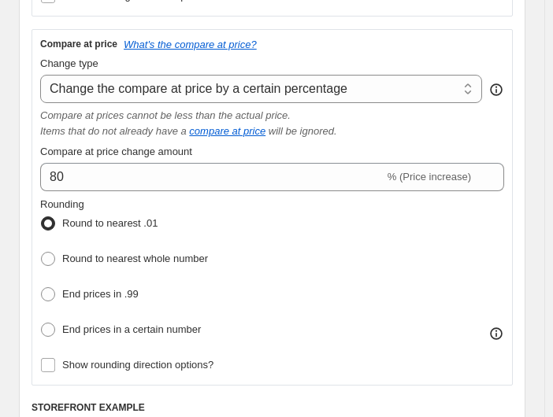
scroll to position [639, 0]
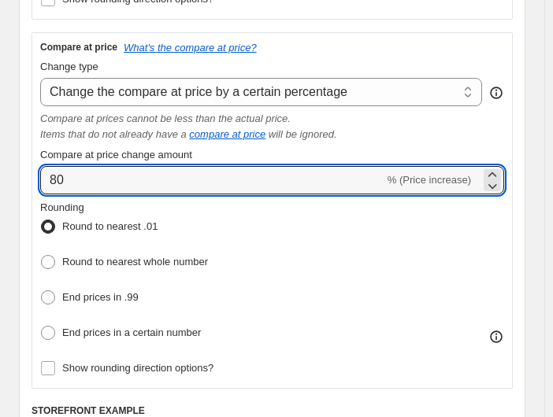
drag, startPoint x: 134, startPoint y: 167, endPoint x: 24, endPoint y: 154, distance: 110.3
click at [24, 154] on div "Step 2. Select how the prices should change Use bulk price change rules Set pro…" at bounding box center [272, 117] width 506 height 1128
click at [226, 152] on div "Compare at price change amount" at bounding box center [272, 155] width 464 height 16
drag, startPoint x: 333, startPoint y: 172, endPoint x: 25, endPoint y: 124, distance: 311.8
click at [25, 124] on div "Step 2. Select how the prices should change Use bulk price change rules Set pro…" at bounding box center [272, 117] width 506 height 1128
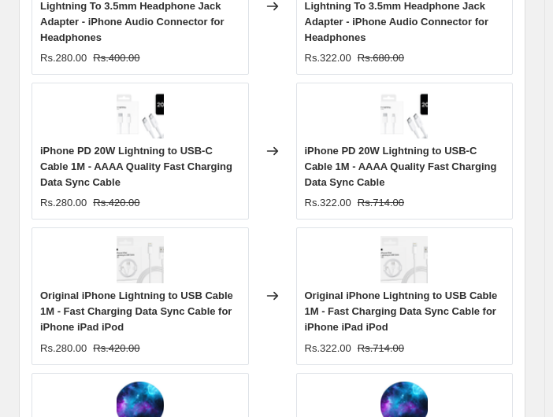
scroll to position [1689, 0]
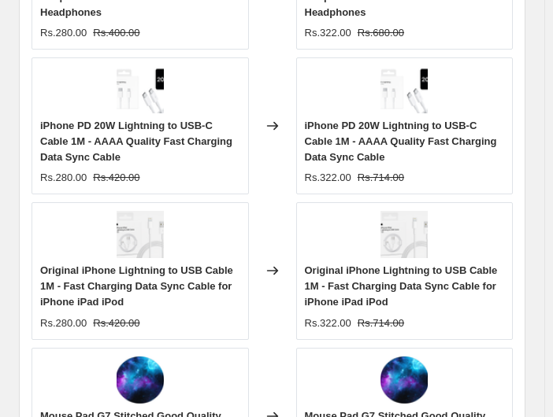
type input "50"
click at [265, 204] on div "Changed to" at bounding box center [272, 270] width 47 height 137
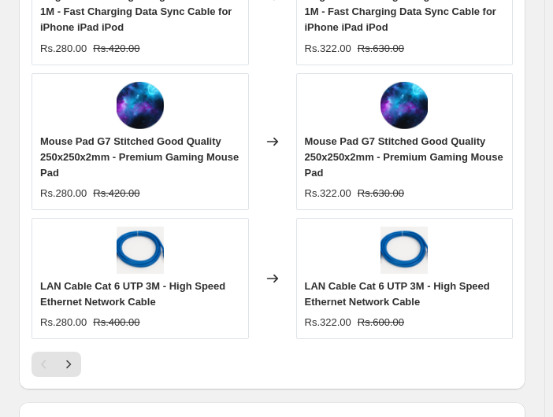
scroll to position [2162, 0]
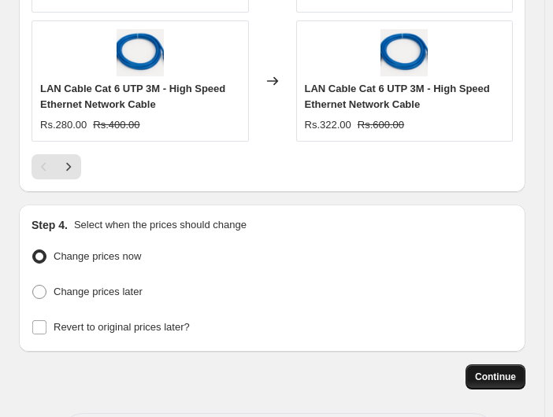
click at [500, 371] on span "Continue" at bounding box center [495, 377] width 41 height 13
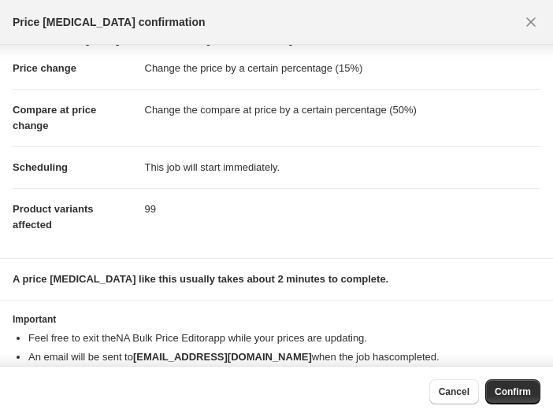
scroll to position [0, 0]
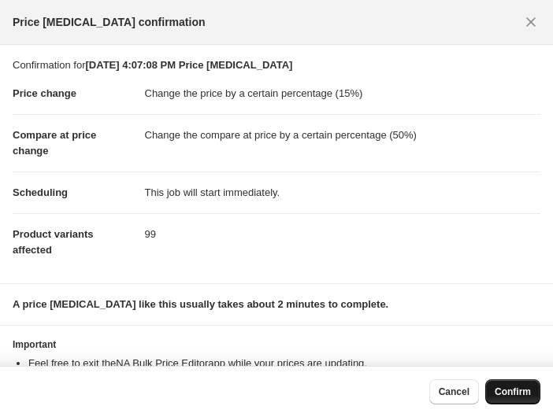
click at [497, 389] on span "Confirm" at bounding box center [513, 392] width 36 height 13
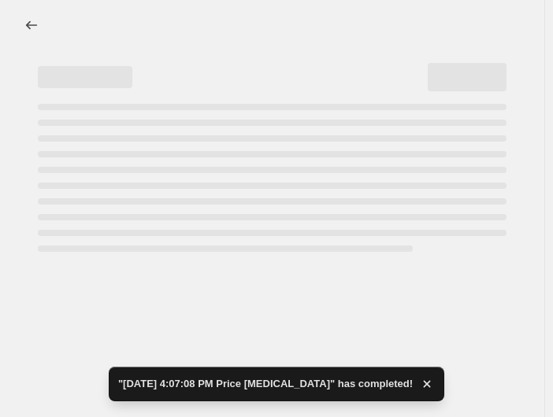
select select "percentage"
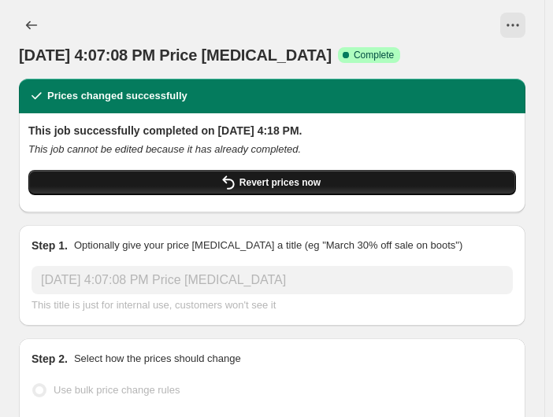
click at [263, 185] on span "Revert prices now" at bounding box center [279, 182] width 81 height 13
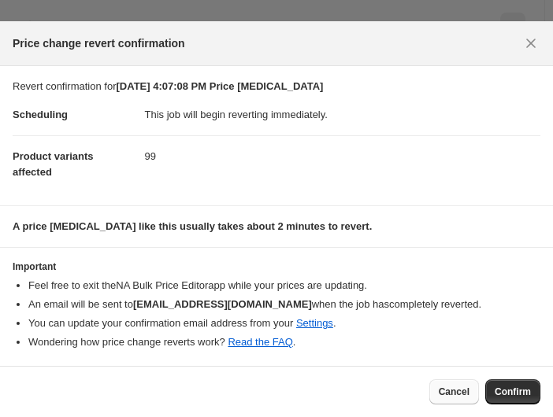
click at [463, 394] on span "Cancel" at bounding box center [454, 392] width 31 height 13
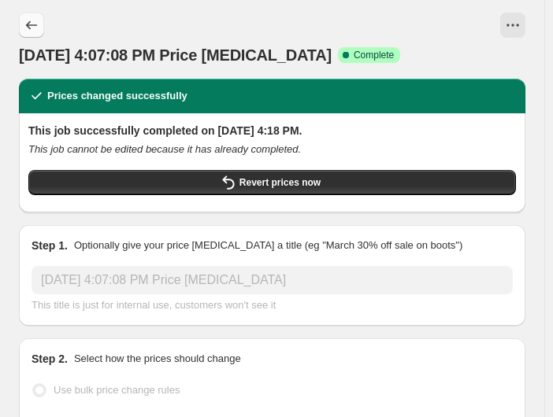
click at [26, 24] on icon "Price change jobs" at bounding box center [32, 25] width 16 height 16
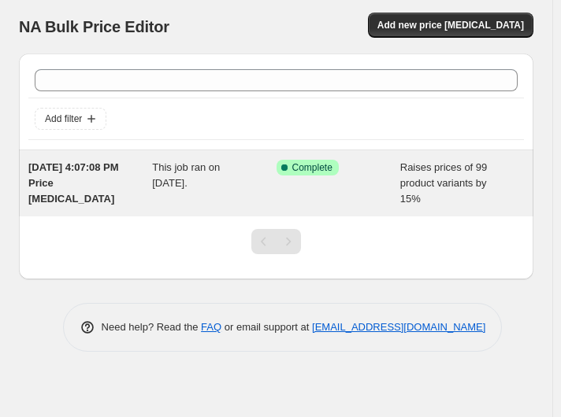
click at [369, 187] on div "Success Complete Complete" at bounding box center [338, 183] width 124 height 47
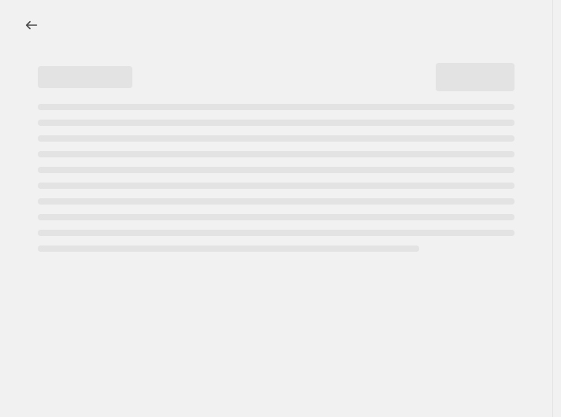
select select "percentage"
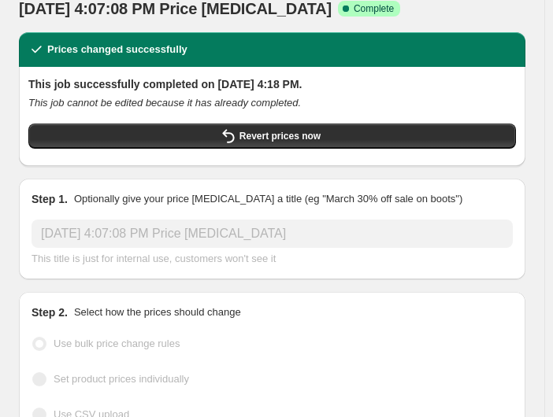
scroll to position [53, 0]
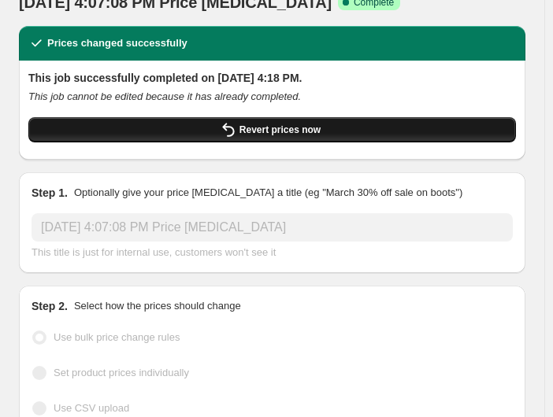
click at [320, 129] on span "Revert prices now" at bounding box center [279, 130] width 81 height 13
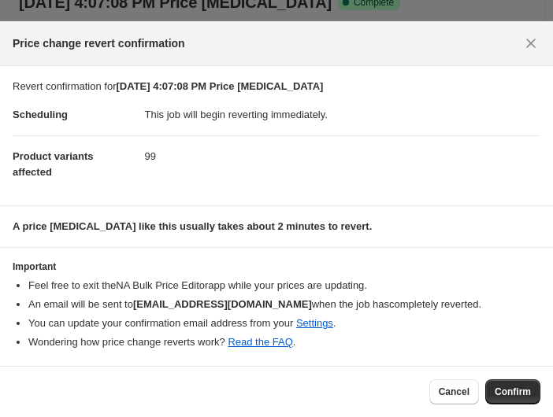
click at [522, 394] on span "Confirm" at bounding box center [513, 392] width 36 height 13
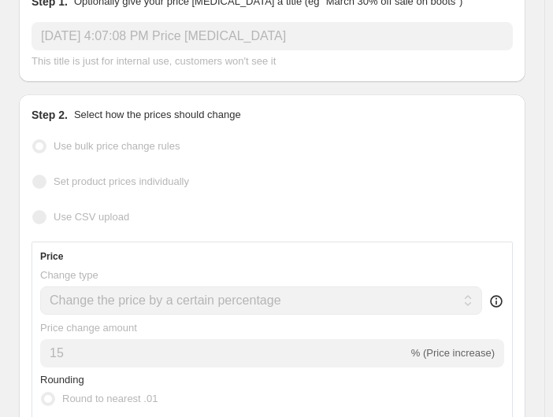
scroll to position [0, 0]
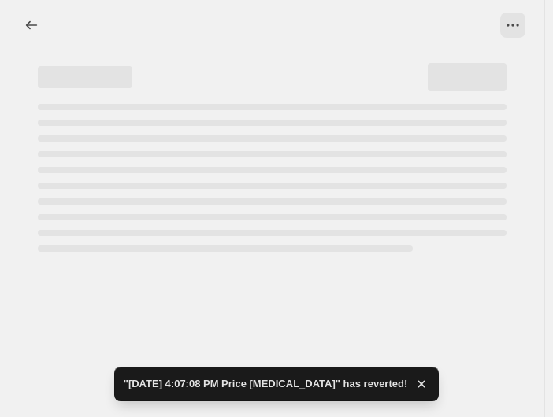
select select "percentage"
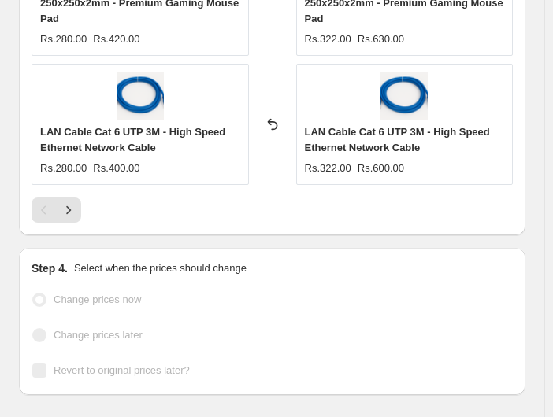
scroll to position [2278, 0]
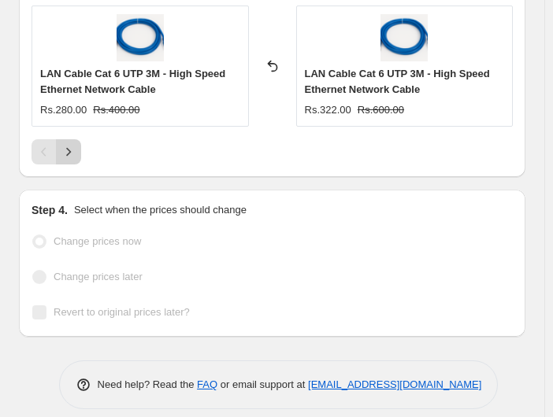
click at [70, 144] on icon "Next" at bounding box center [69, 152] width 16 height 16
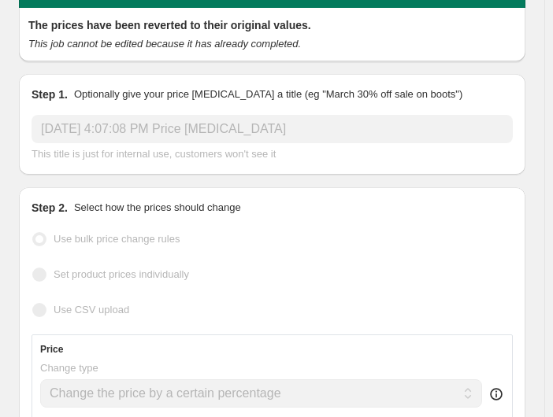
scroll to position [0, 0]
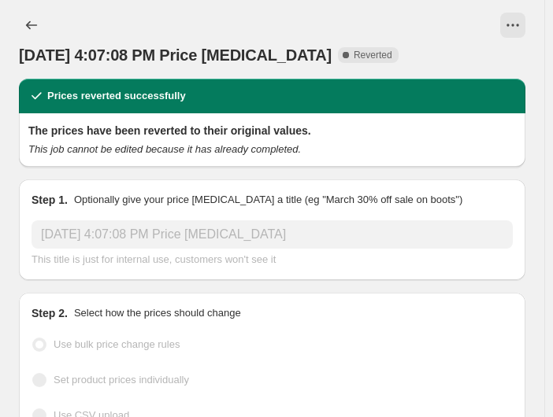
click at [135, 126] on h2 "The prices have been reverted to their original values." at bounding box center [271, 131] width 487 height 16
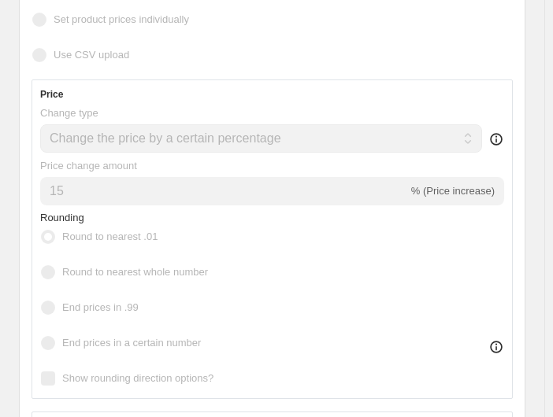
scroll to position [368, 0]
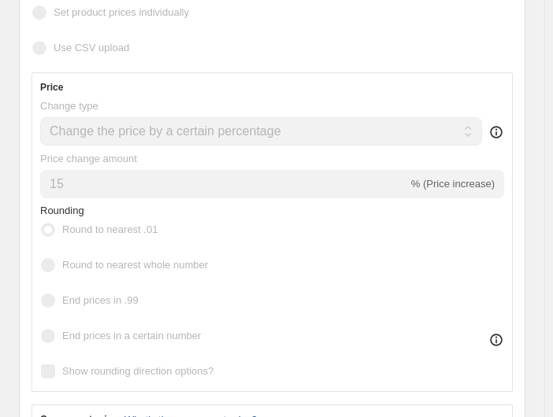
click at [504, 133] on icon at bounding box center [496, 132] width 16 height 16
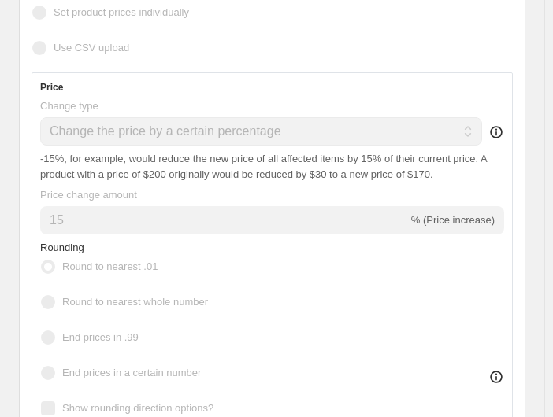
click at [504, 133] on icon at bounding box center [496, 132] width 16 height 16
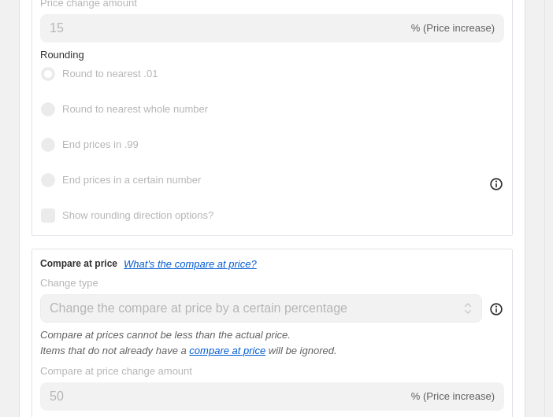
scroll to position [525, 0]
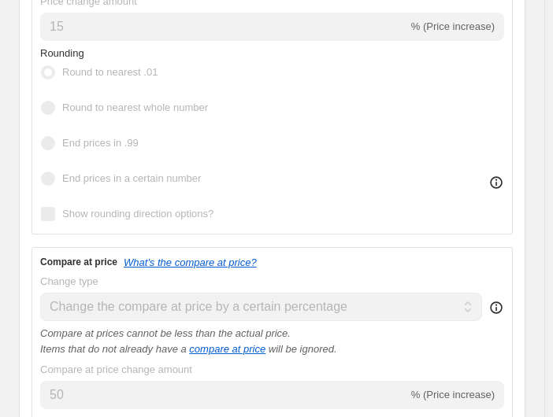
click at [502, 179] on icon at bounding box center [496, 182] width 13 height 13
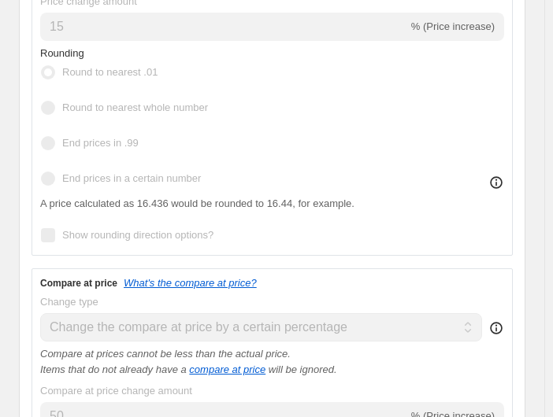
click at [502, 179] on icon at bounding box center [496, 182] width 13 height 13
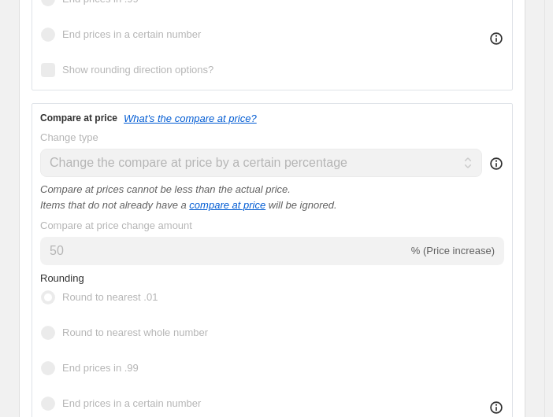
scroll to position [683, 0]
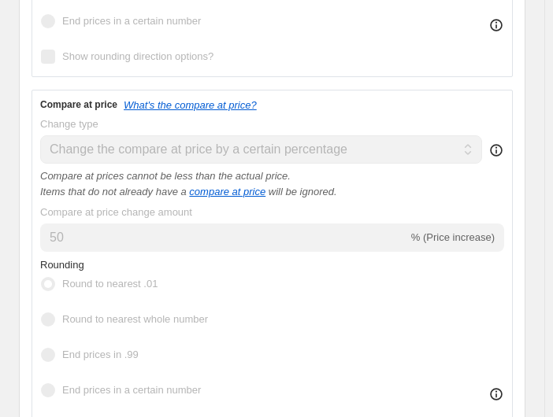
click at [491, 232] on span "% (Price increase)" at bounding box center [452, 238] width 83 height 12
drag, startPoint x: 436, startPoint y: 231, endPoint x: 420, endPoint y: 231, distance: 15.8
click at [429, 232] on span "% (Price increase)" at bounding box center [452, 238] width 83 height 12
click at [235, 187] on icon "compare at price" at bounding box center [227, 192] width 76 height 12
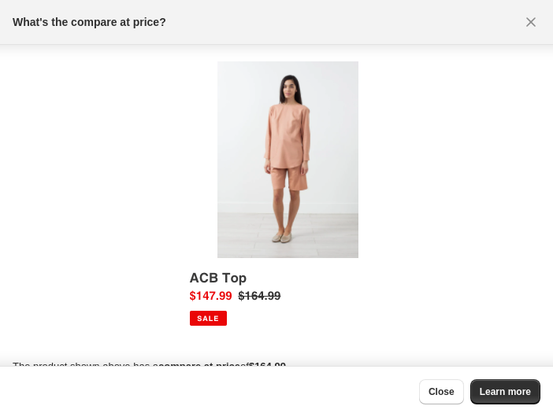
scroll to position [21, 0]
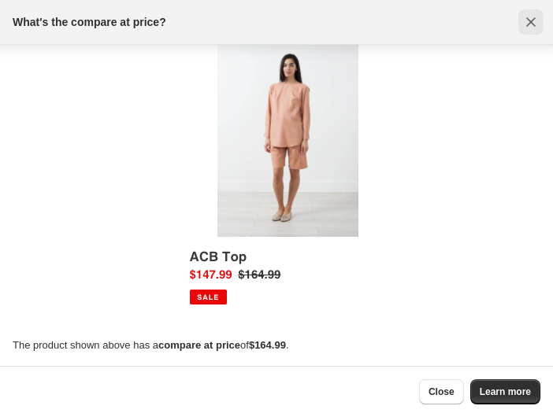
click at [534, 19] on icon "Close" at bounding box center [530, 21] width 9 height 9
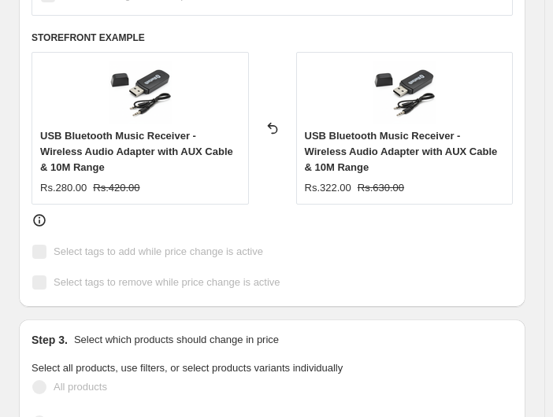
scroll to position [1051, 0]
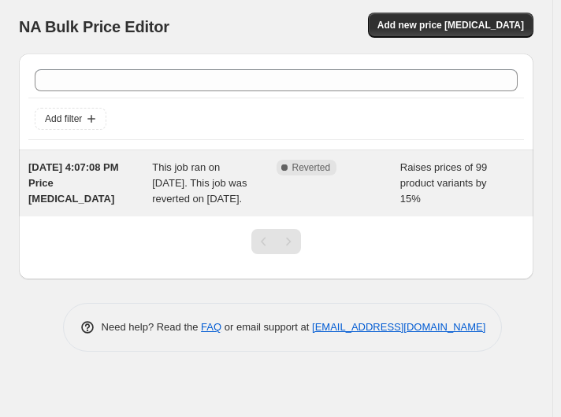
click at [295, 165] on span "Reverted" at bounding box center [311, 167] width 39 height 13
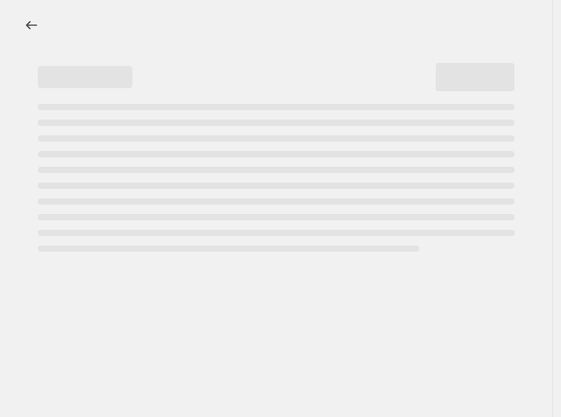
select select "percentage"
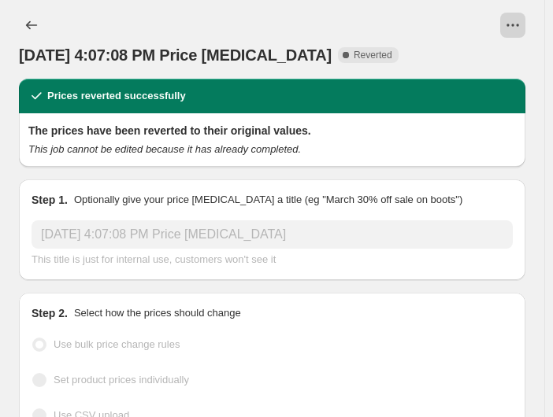
click at [521, 24] on icon "View actions for Sep 25, 2025, 4:07:08 PM Price change job" at bounding box center [513, 25] width 16 height 16
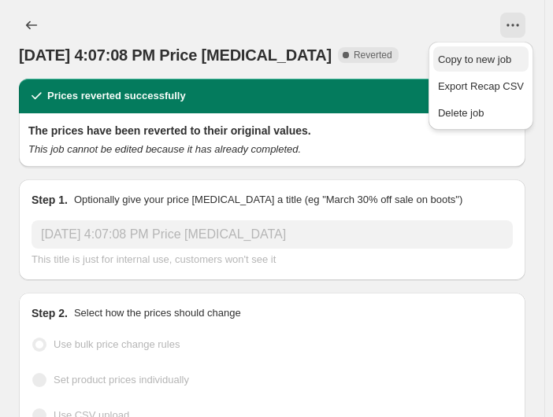
click at [506, 61] on span "Copy to new job" at bounding box center [474, 60] width 73 height 12
select select "percentage"
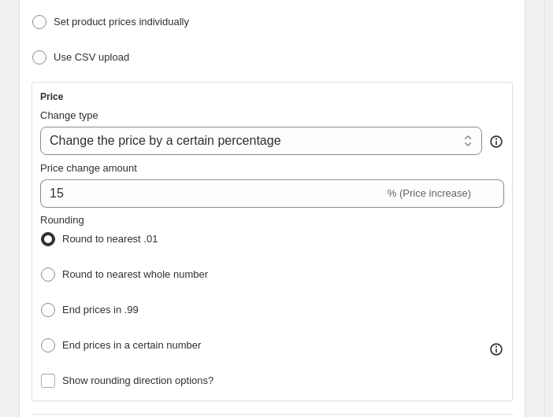
scroll to position [262, 0]
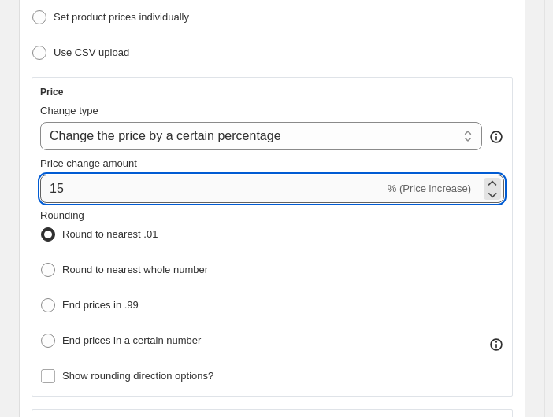
click at [322, 190] on input "15" at bounding box center [212, 189] width 344 height 28
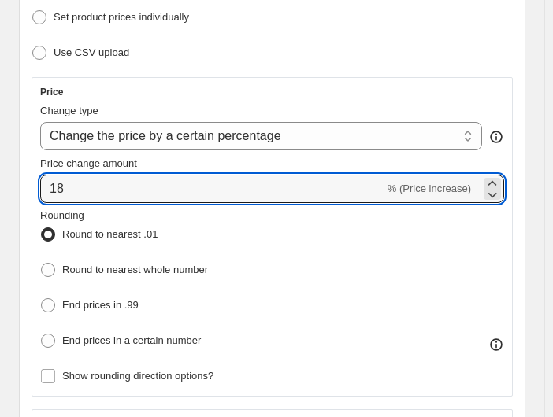
type input "18"
click at [301, 158] on div "Price change amount" at bounding box center [272, 164] width 464 height 16
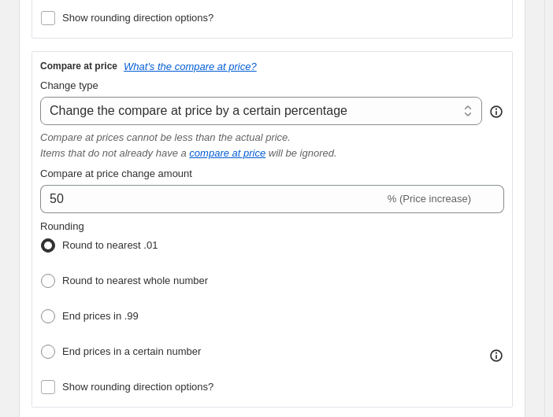
scroll to position [630, 0]
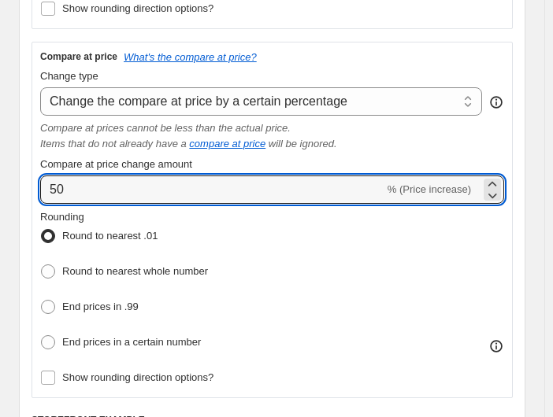
drag, startPoint x: 222, startPoint y: 178, endPoint x: 12, endPoint y: 146, distance: 212.7
type input "75"
click at [404, 150] on div "Compare at price What's the compare at price? Change type Change the compare at…" at bounding box center [272, 219] width 464 height 339
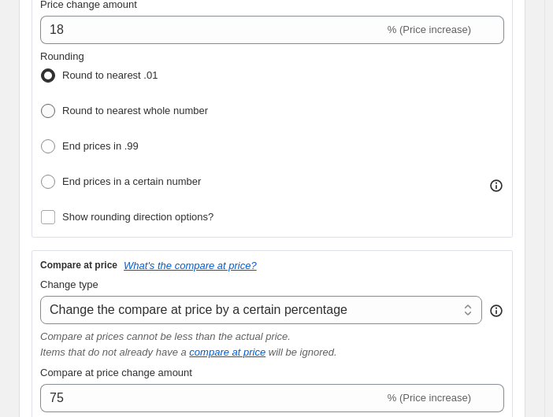
scroll to position [420, 0]
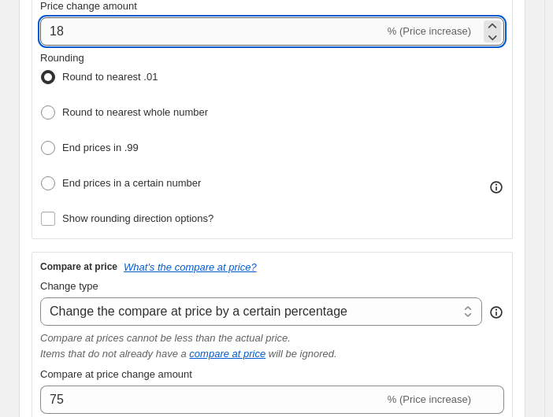
click at [104, 24] on input "18" at bounding box center [212, 31] width 344 height 28
type input "15"
click at [313, 70] on div "Rounding Round to nearest .01 Round to nearest whole number End prices in .99 E…" at bounding box center [272, 122] width 464 height 145
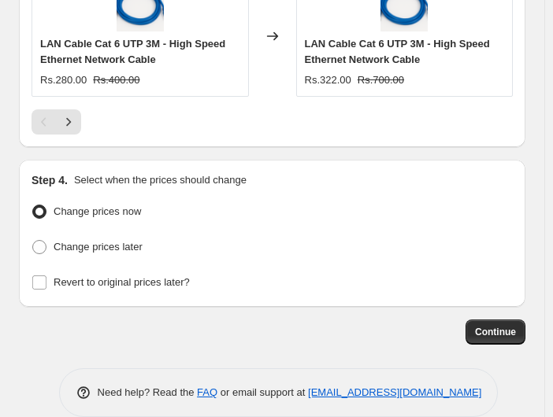
scroll to position [2215, 0]
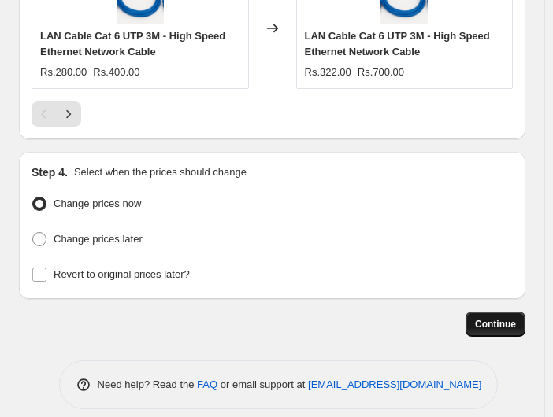
click at [494, 318] on span "Continue" at bounding box center [495, 324] width 41 height 13
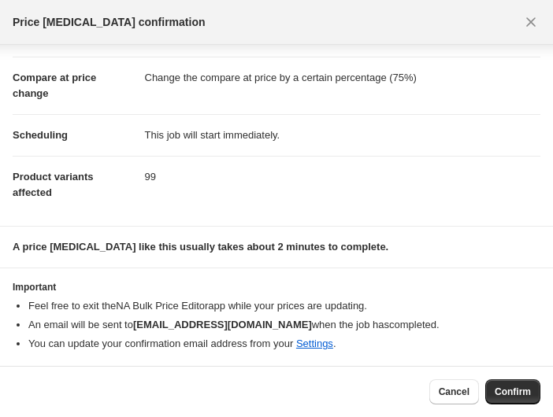
scroll to position [59, 0]
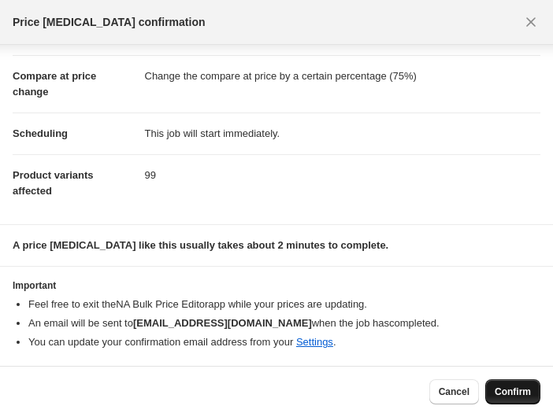
click at [517, 387] on span "Confirm" at bounding box center [513, 392] width 36 height 13
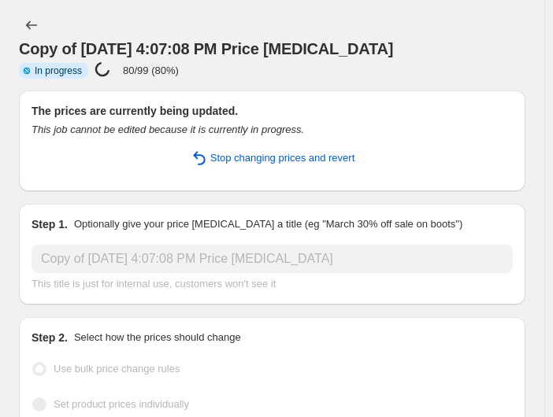
select select "percentage"
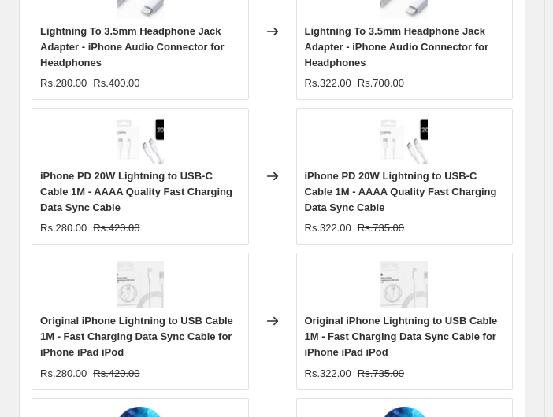
scroll to position [1418, 0]
